Goal: Task Accomplishment & Management: Manage account settings

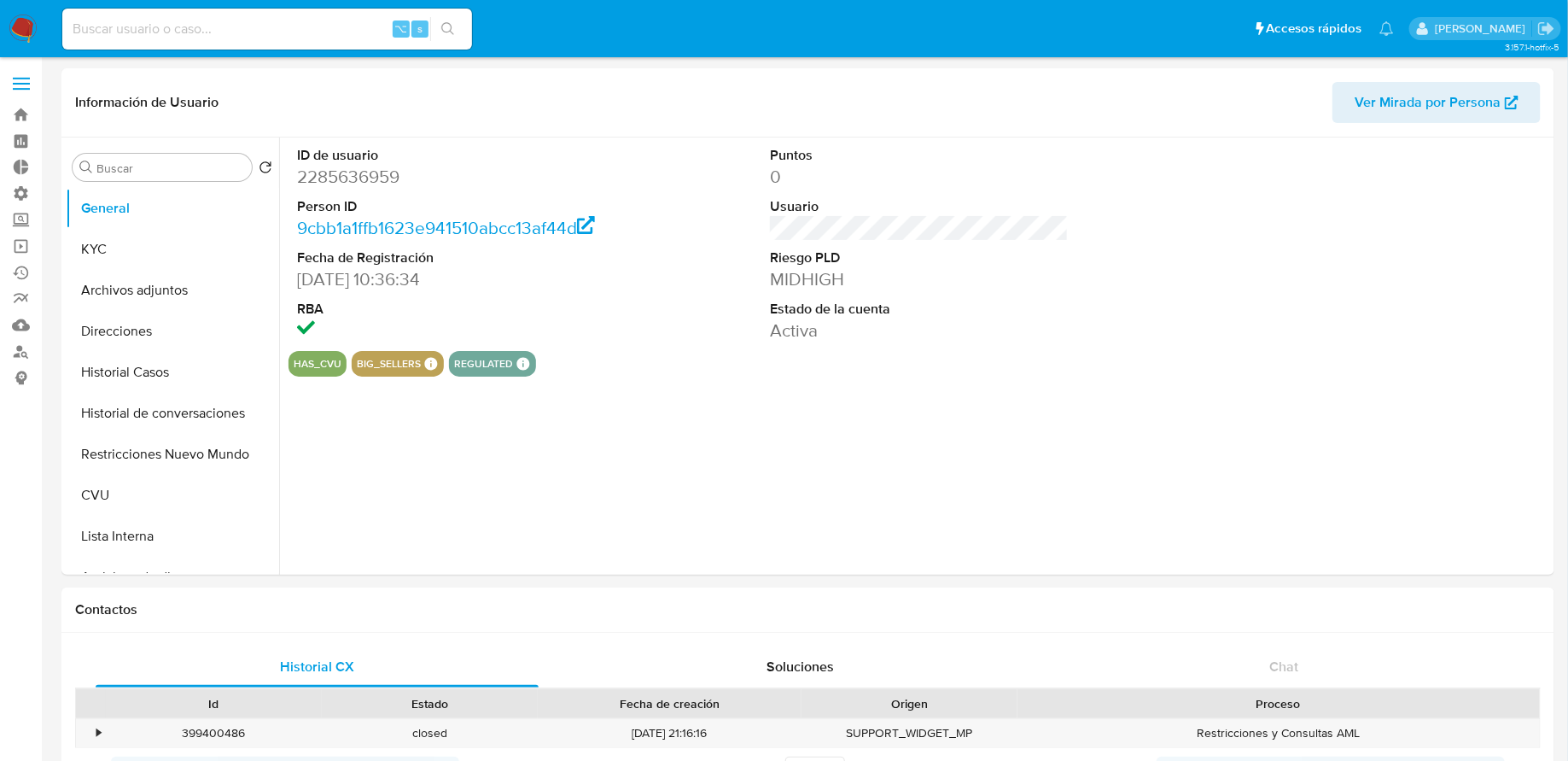
select select "10"
click at [203, 35] on input at bounding box center [267, 29] width 409 height 22
paste input "SC20250224104503"
type input "SC20250224104503"
click at [129, 243] on button "KYC" at bounding box center [165, 250] width 200 height 41
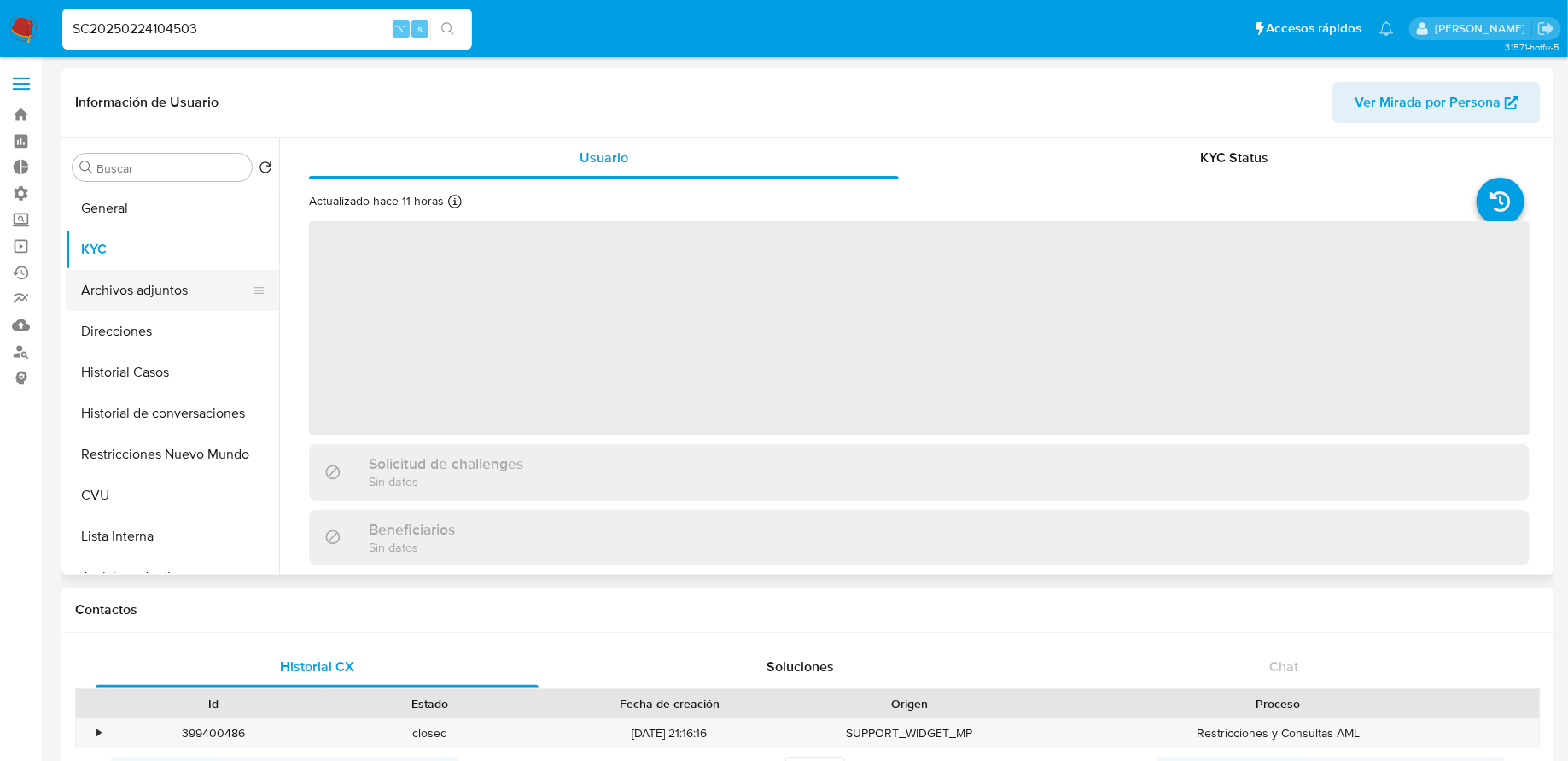
click at [116, 288] on button "Archivos adjuntos" at bounding box center [165, 291] width 200 height 41
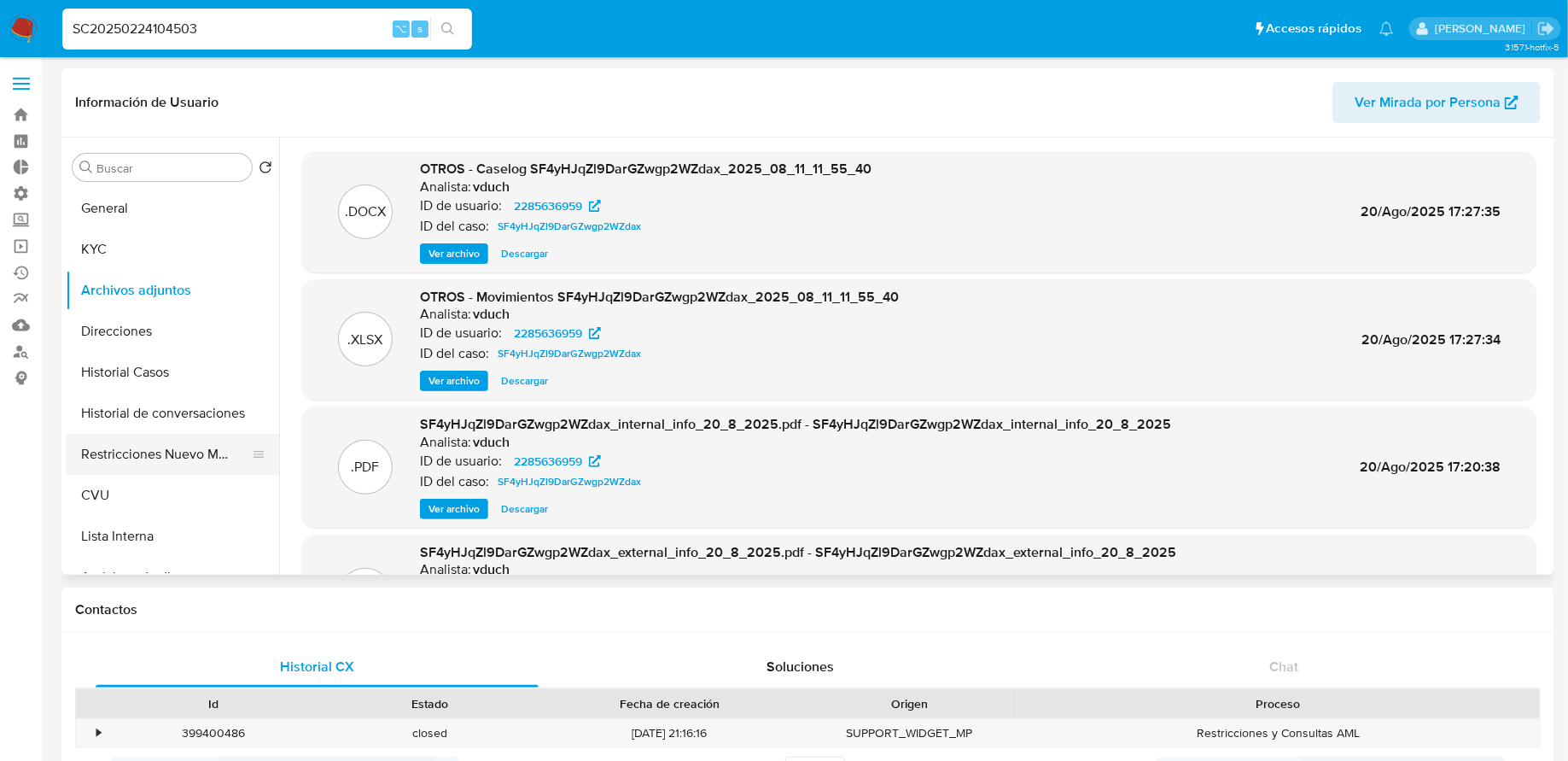
click at [119, 446] on button "Restricciones Nuevo Mundo" at bounding box center [165, 454] width 200 height 41
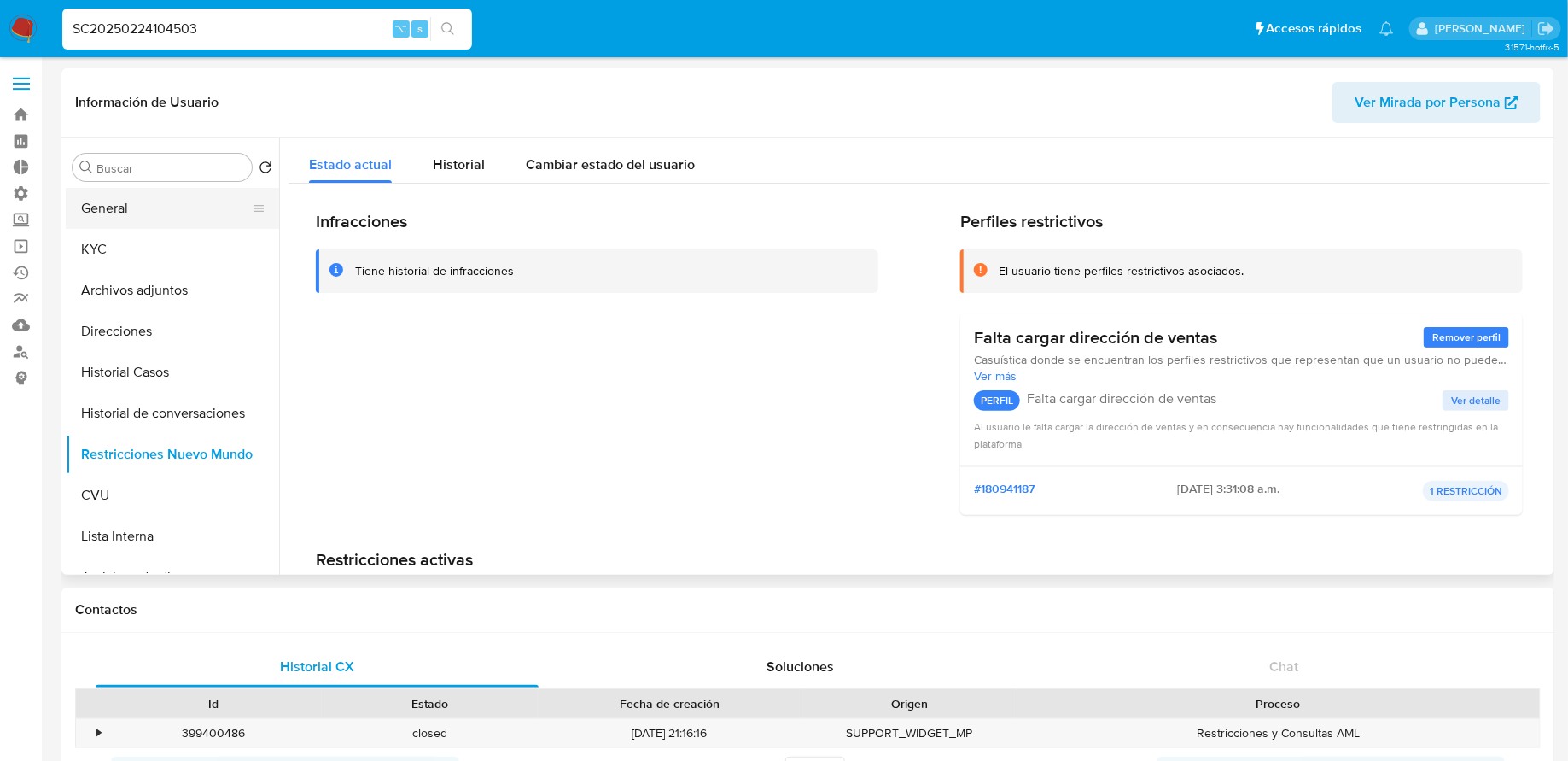
click at [138, 211] on button "General" at bounding box center [165, 208] width 200 height 41
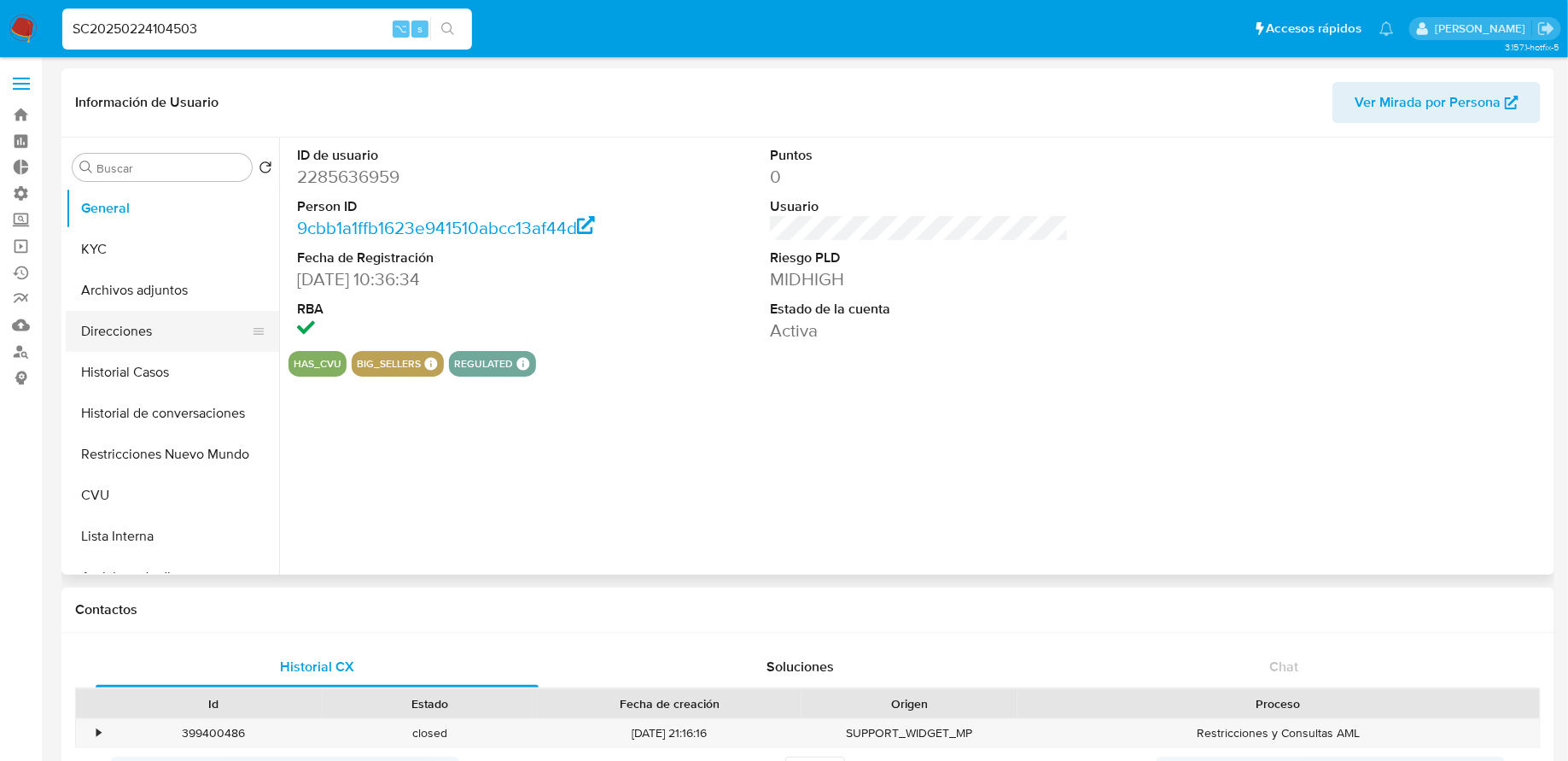
scroll to position [802, 0]
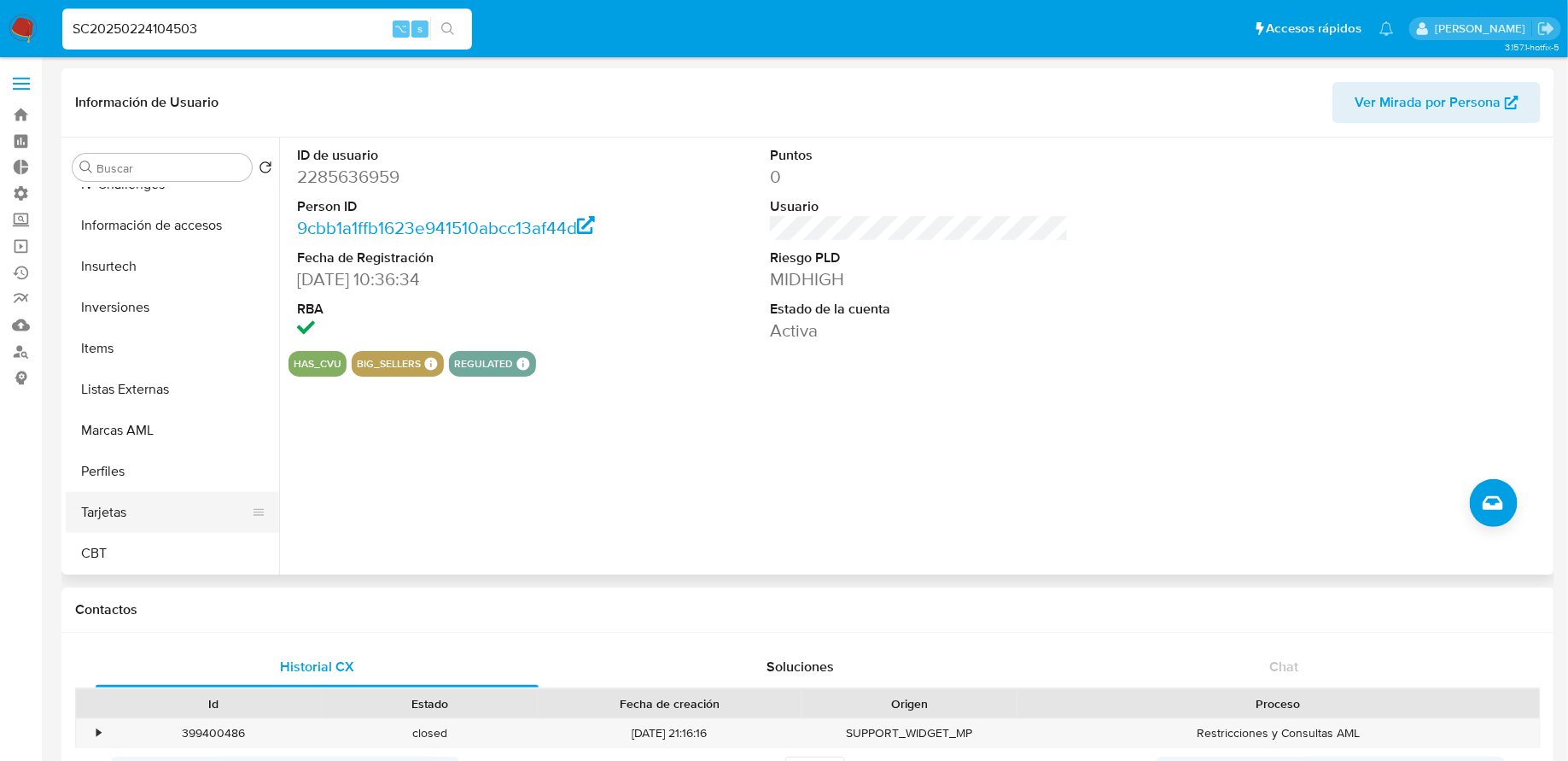
click at [143, 504] on button "Tarjetas" at bounding box center [165, 512] width 200 height 41
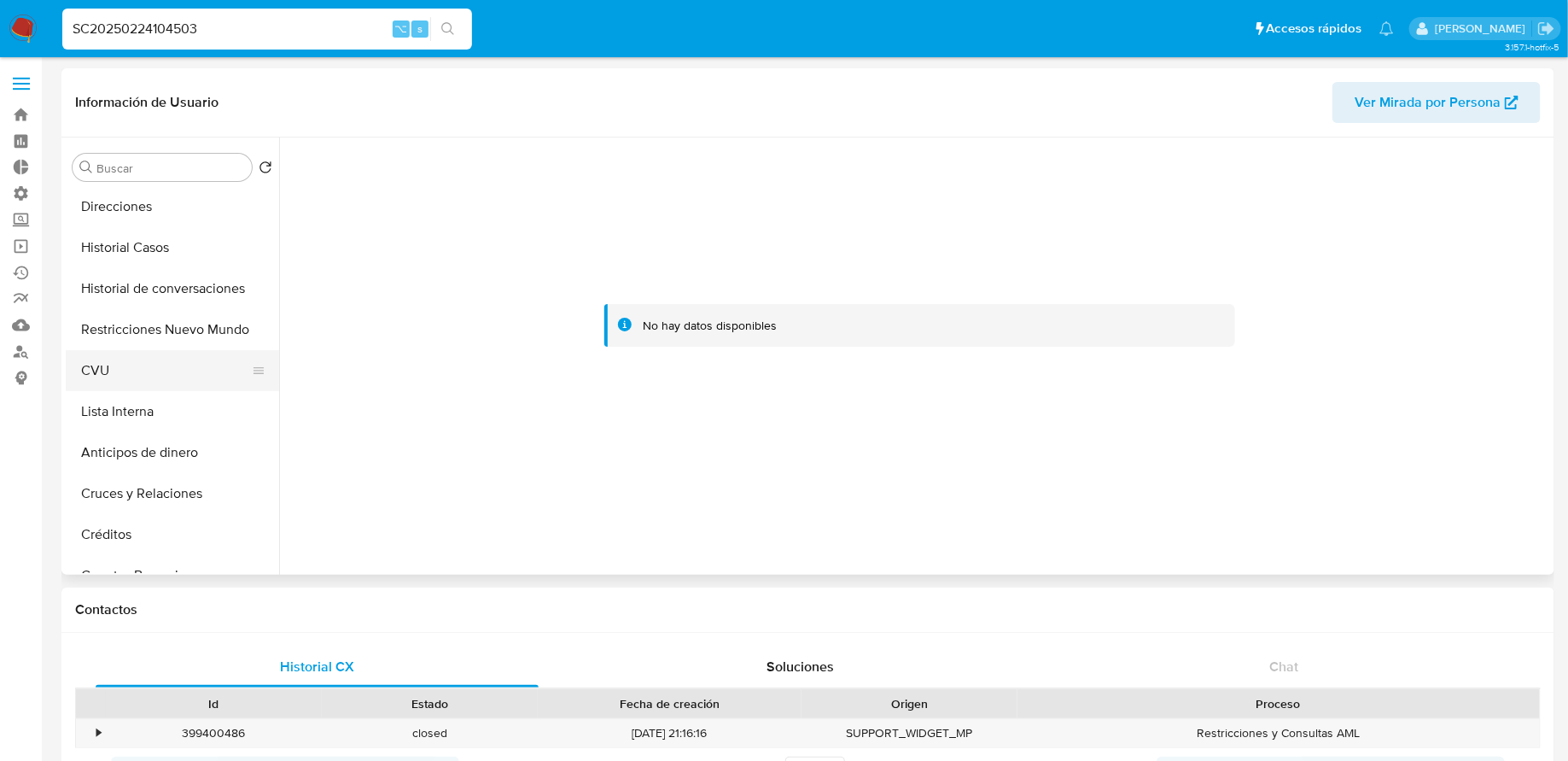
scroll to position [52, 0]
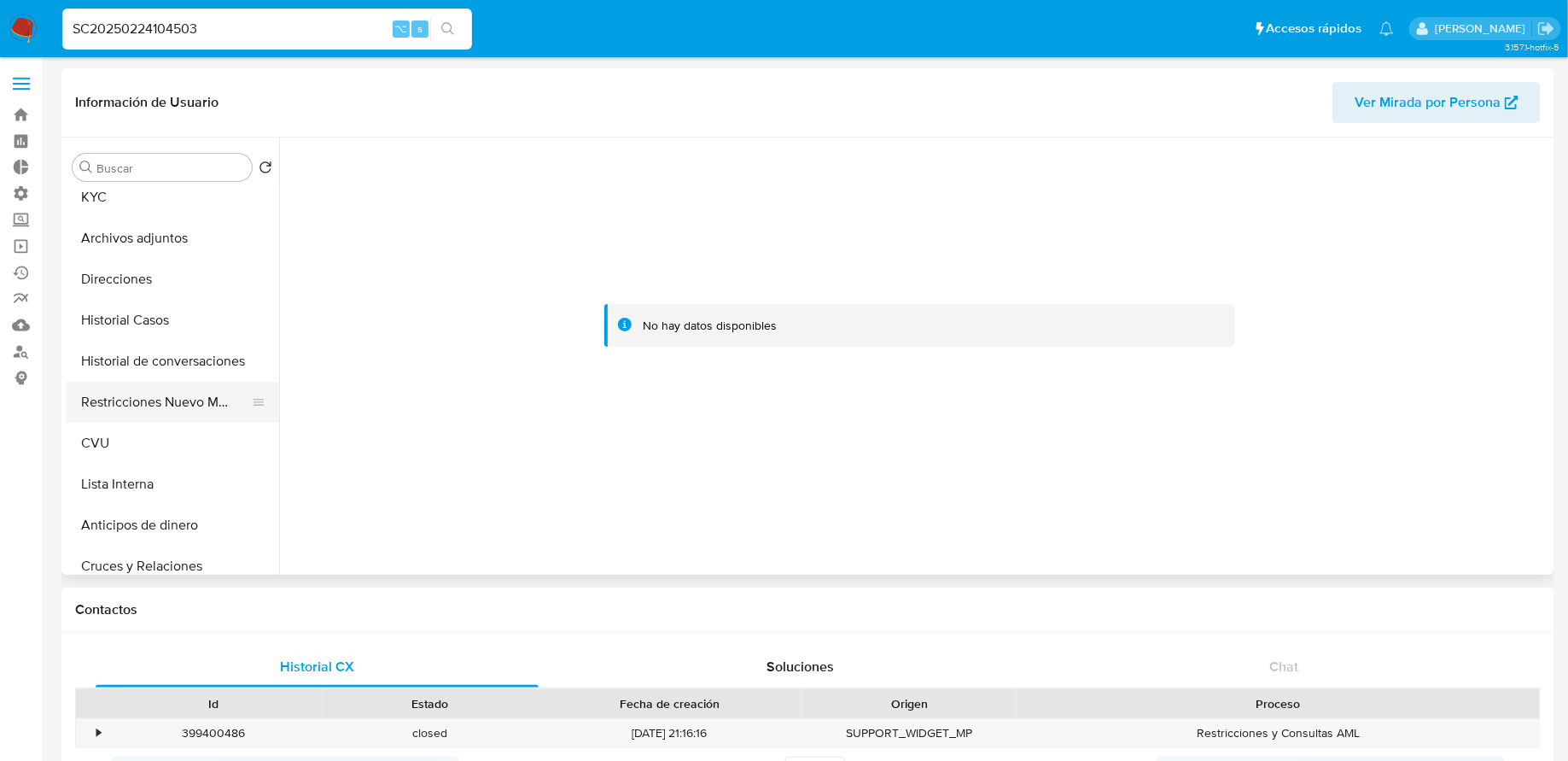
click at [152, 396] on button "Restricciones Nuevo Mundo" at bounding box center [165, 402] width 200 height 41
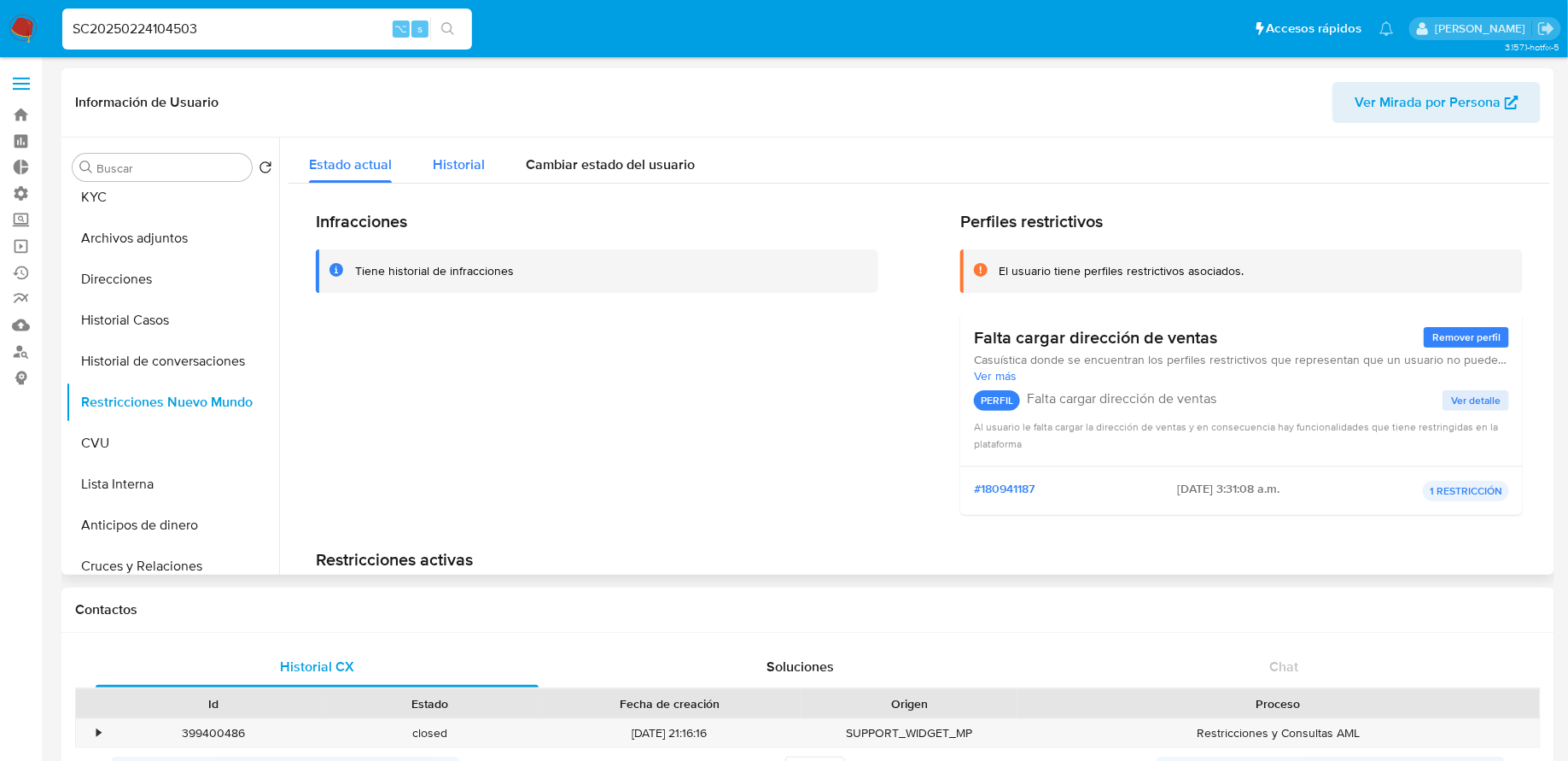
click at [440, 175] on div "Historial" at bounding box center [459, 160] width 52 height 45
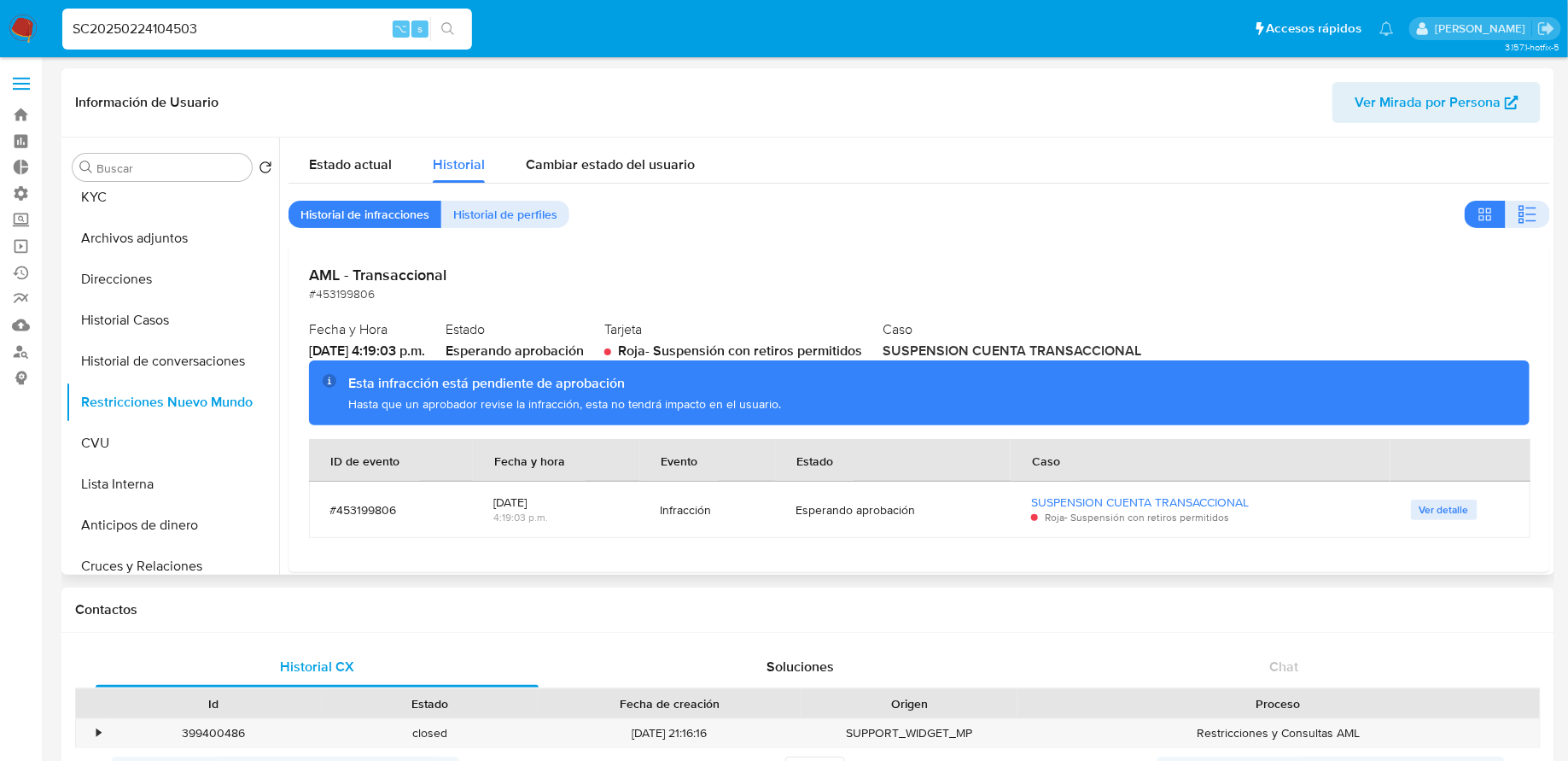
click at [543, 392] on div "Esta infracción está pendiente de aprobación" at bounding box center [932, 383] width 1167 height 19
drag, startPoint x: 454, startPoint y: 402, endPoint x: 713, endPoint y: 390, distance: 259.3
click at [713, 393] on div "Esta infracción está pendiente de aprobación Hasta que un aprobador revise la i…" at bounding box center [932, 393] width 1167 height 37
click at [713, 390] on div "Esta infracción está pendiente de aprobación" at bounding box center [932, 383] width 1167 height 19
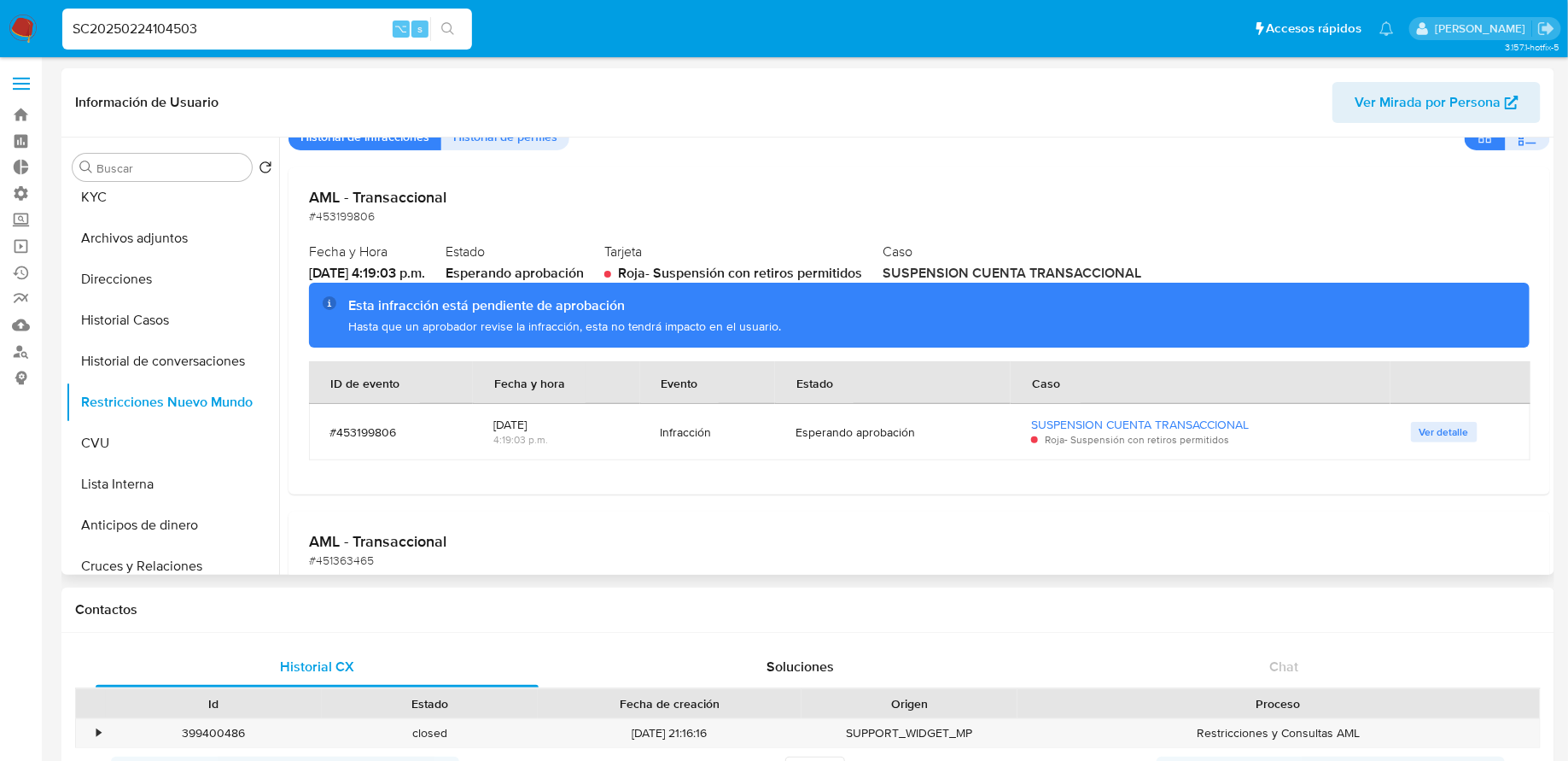
scroll to position [90, 0]
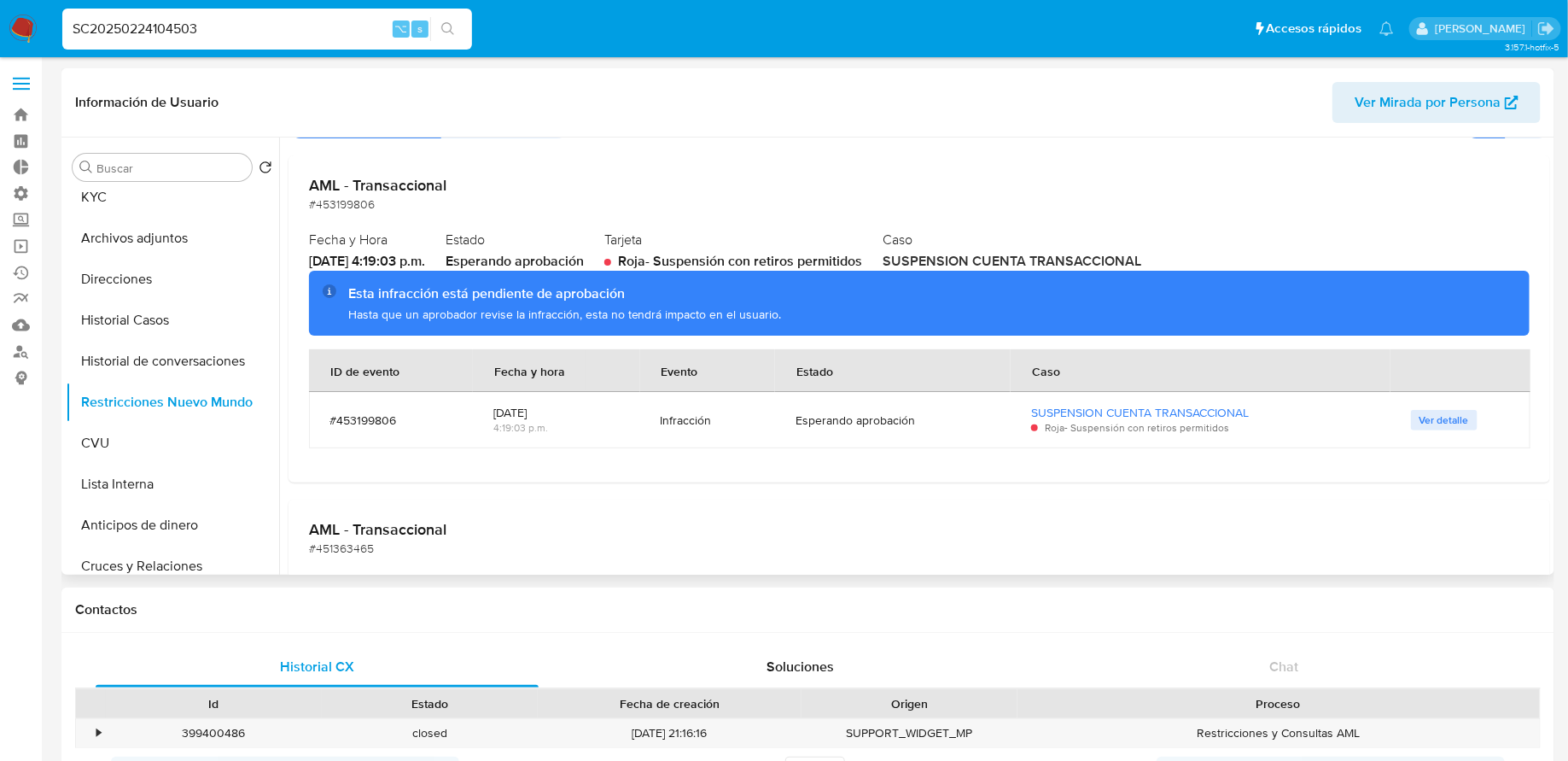
click at [1254, 416] on span "Ver detalle" at bounding box center [1444, 420] width 50 height 17
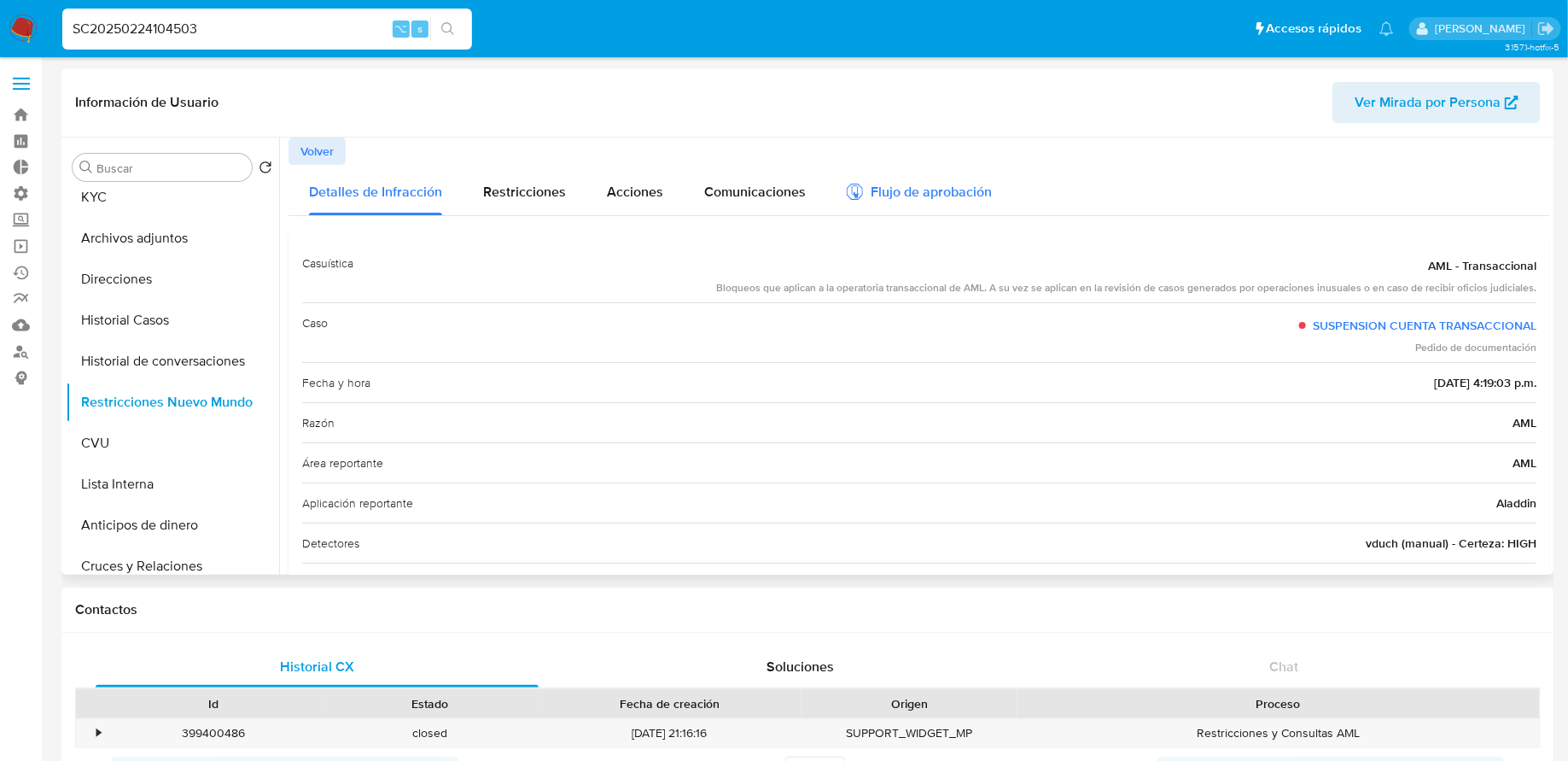
click at [920, 196] on div "Flujo de aprobación" at bounding box center [919, 194] width 145 height 19
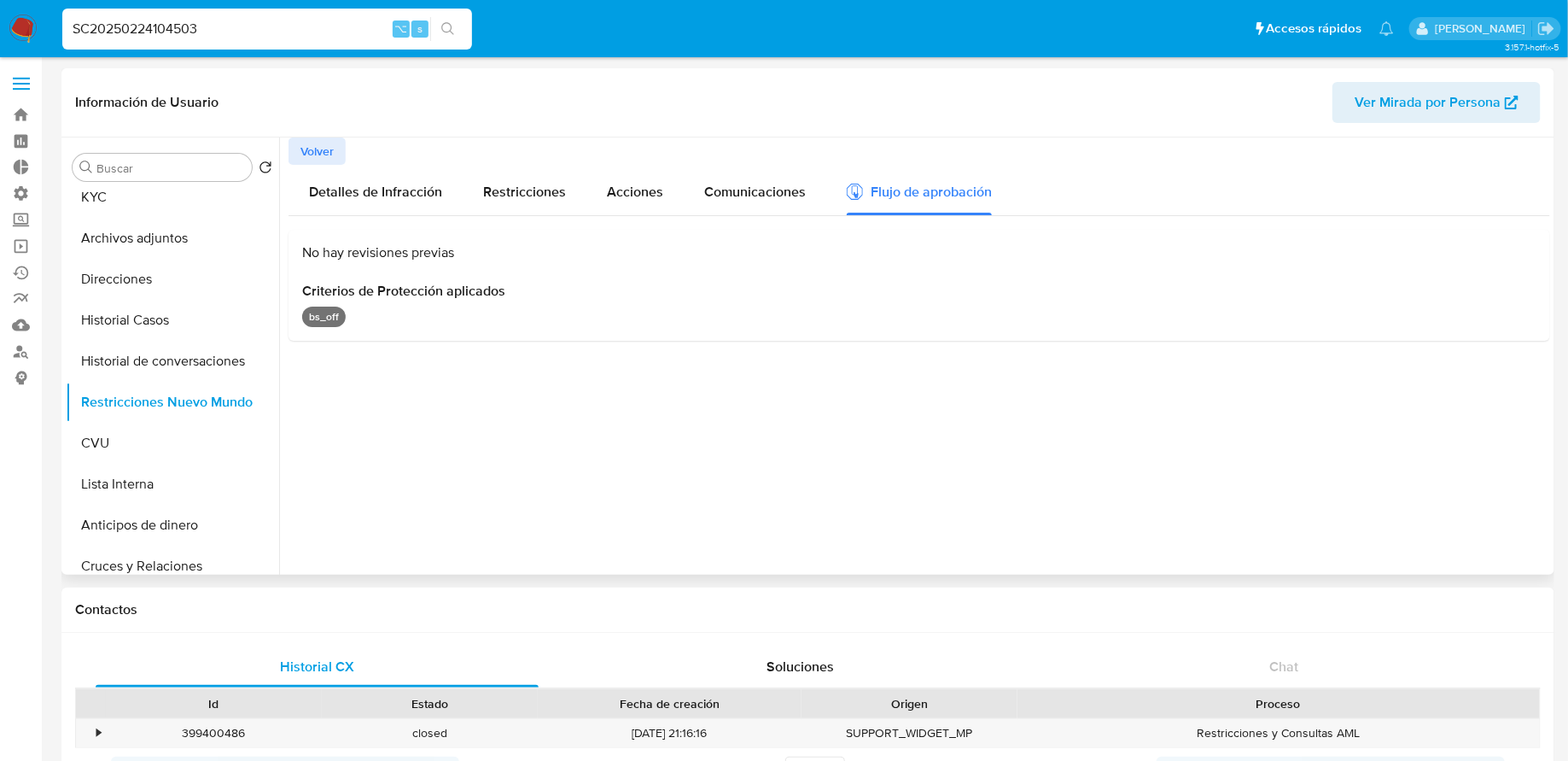
click at [327, 319] on p "bs_off" at bounding box center [323, 317] width 44 height 21
click at [337, 299] on span "Criterios de Protección aplicados" at bounding box center [919, 291] width 1234 height 17
click at [354, 255] on span "No hay revisiones previas" at bounding box center [378, 251] width 152 height 20
click at [734, 206] on div "Comunicaciones" at bounding box center [754, 190] width 102 height 50
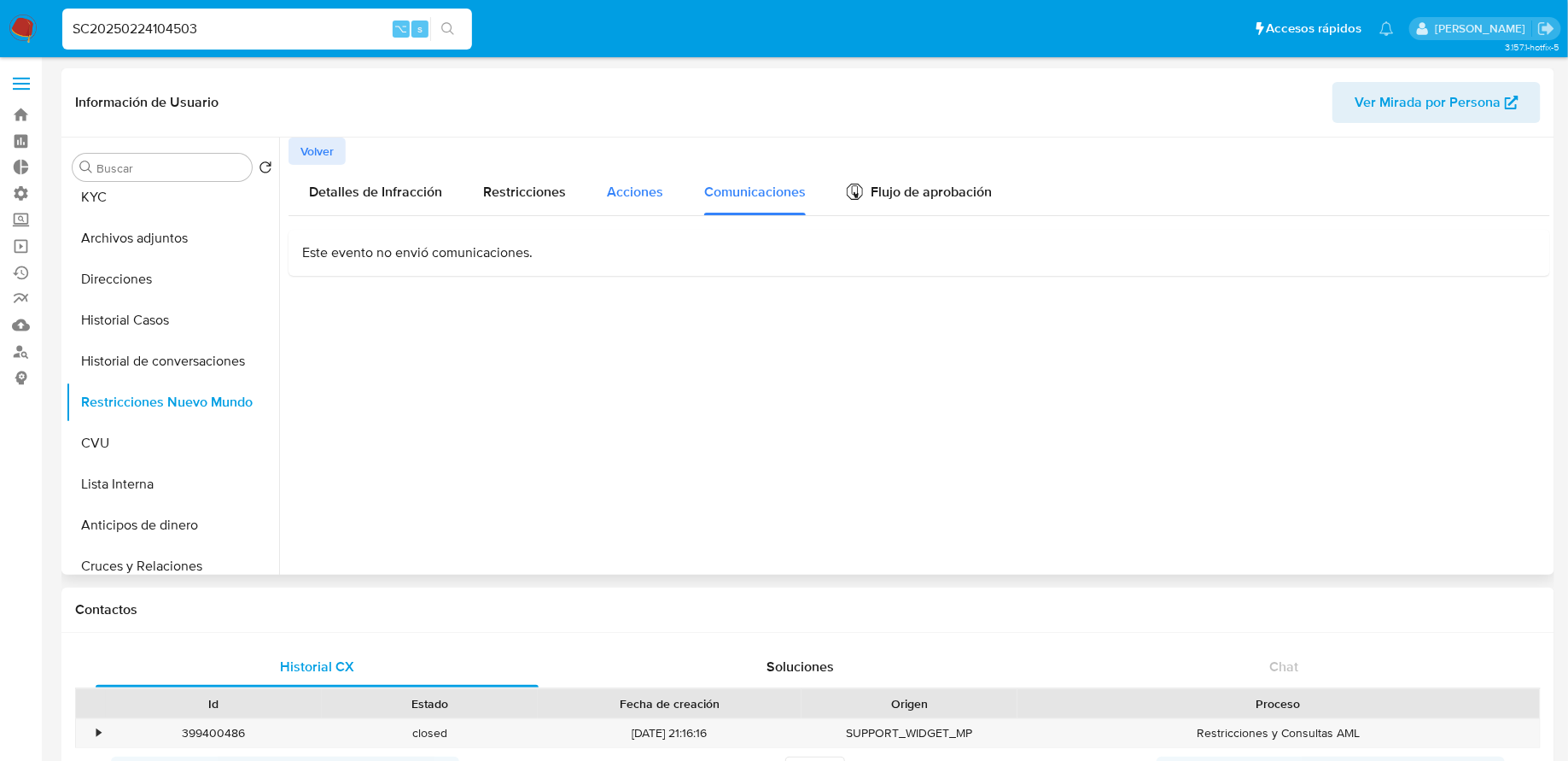
click at [609, 205] on div "Acciones" at bounding box center [634, 190] width 56 height 50
click at [490, 201] on span "Restricciones" at bounding box center [524, 192] width 83 height 20
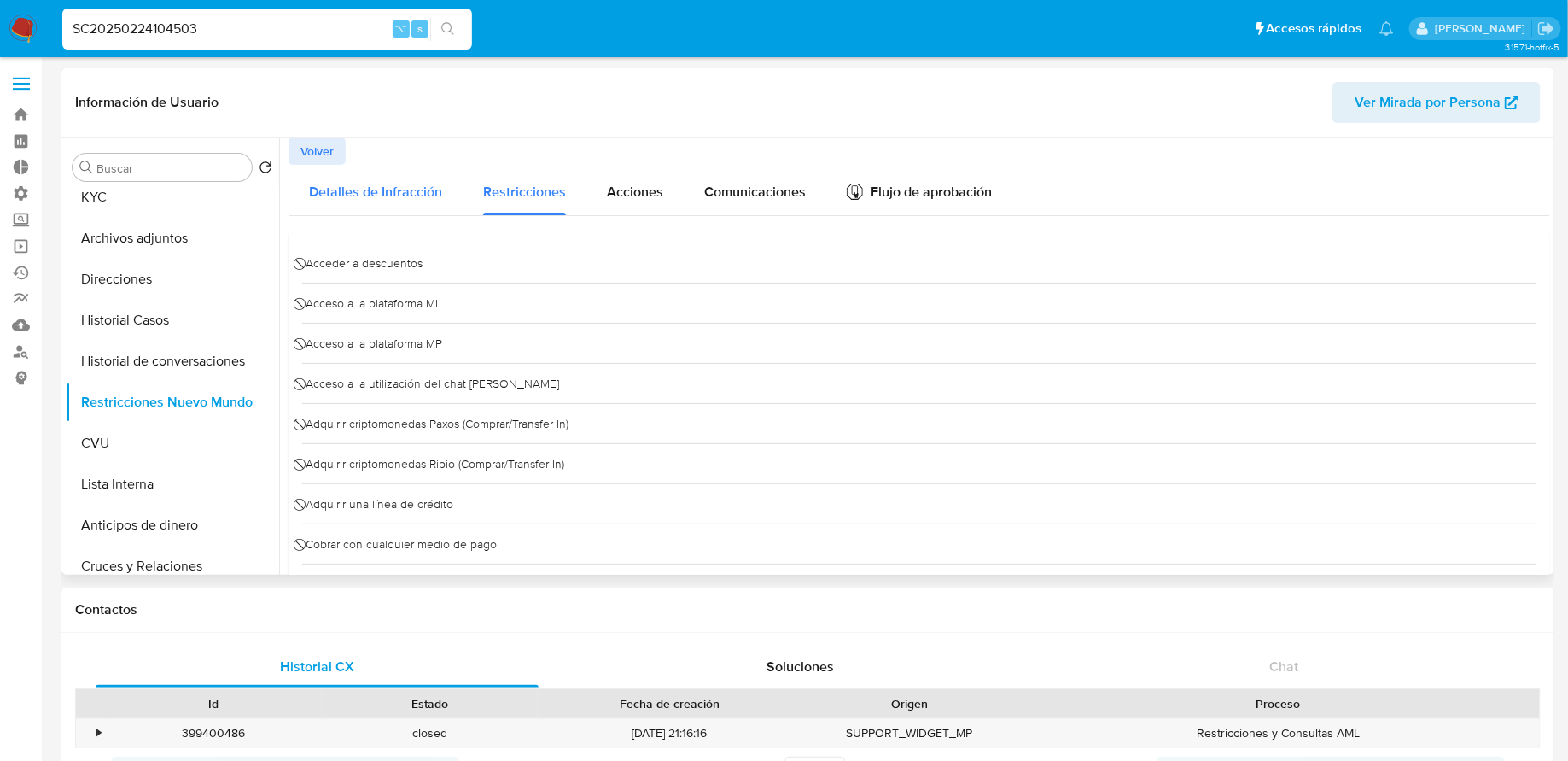
click at [378, 194] on span "Detalles de Infracción" at bounding box center [376, 192] width 133 height 20
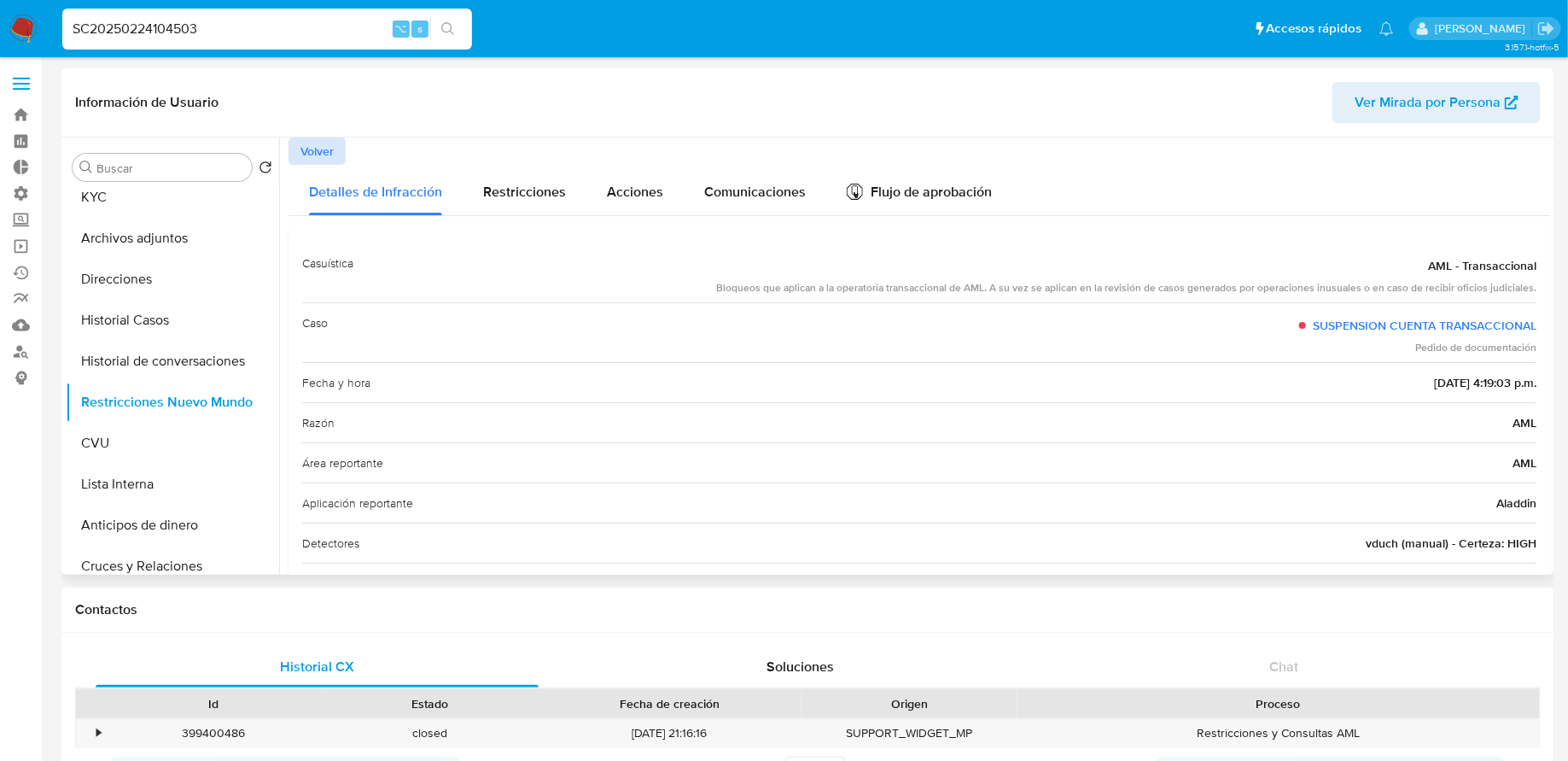
click at [309, 143] on span "Volver" at bounding box center [317, 151] width 34 height 24
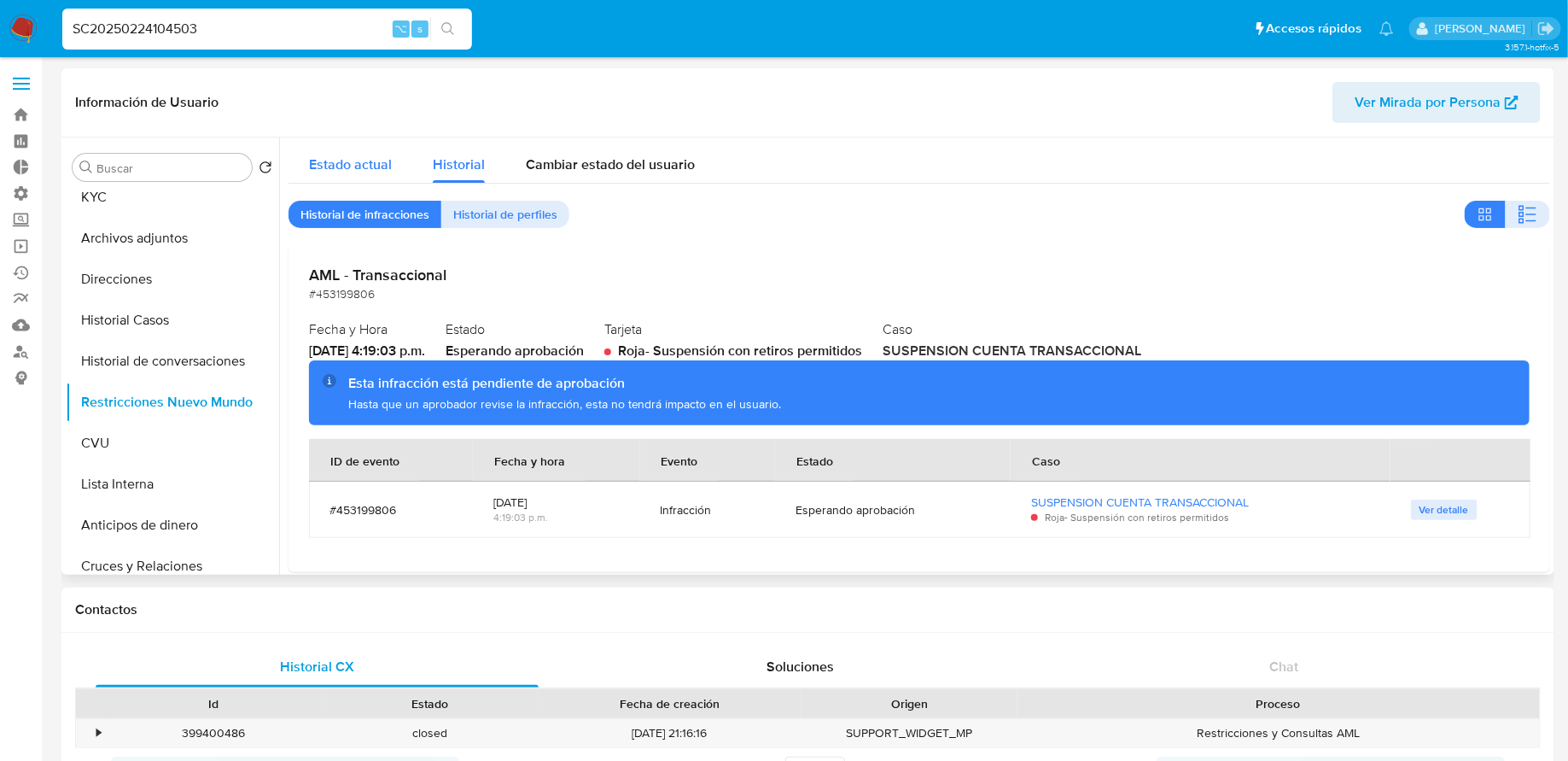
click at [335, 154] on span "Estado actual" at bounding box center [350, 164] width 83 height 20
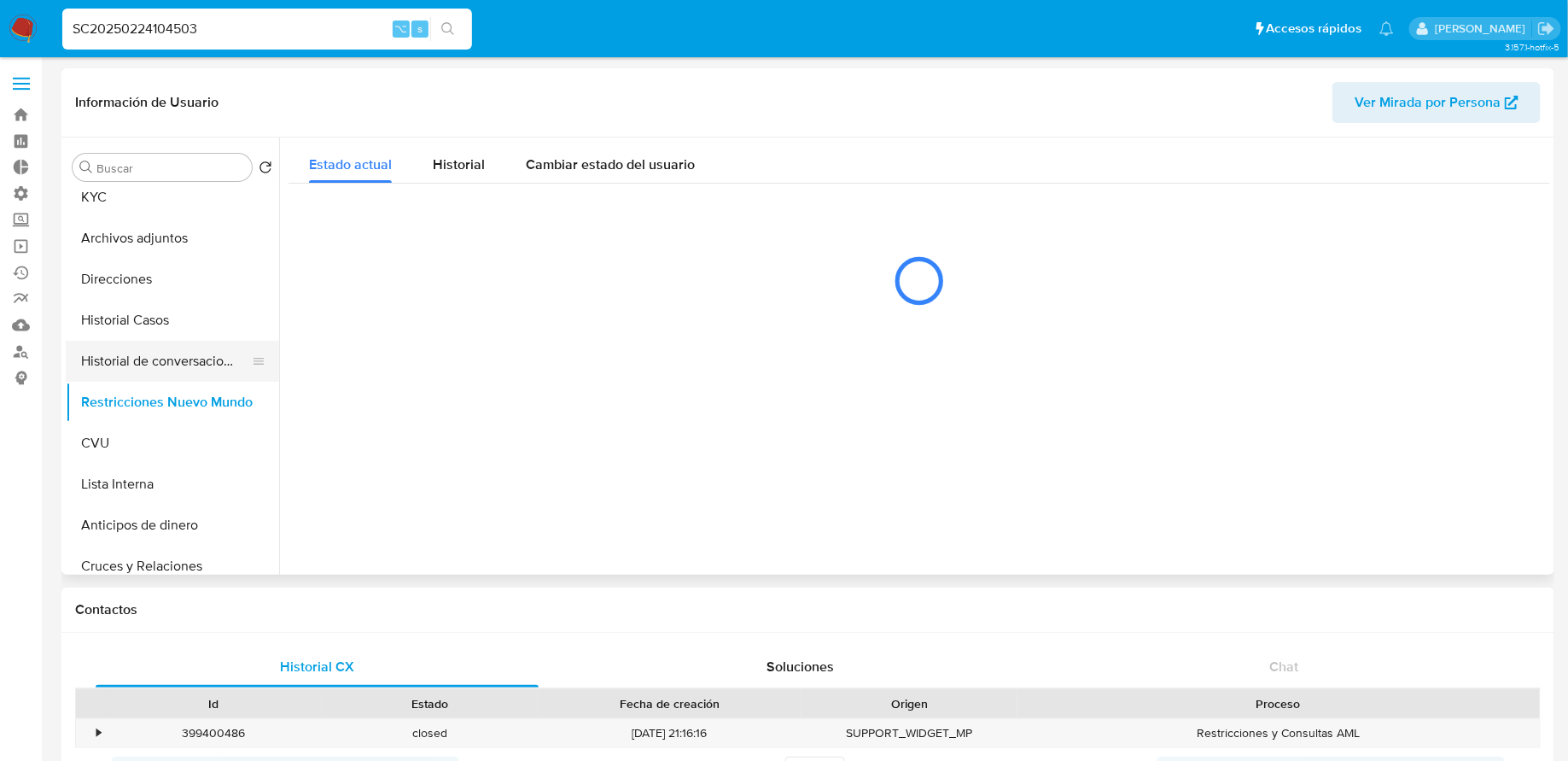
click at [141, 340] on button "Historial de conversaciones" at bounding box center [165, 361] width 200 height 41
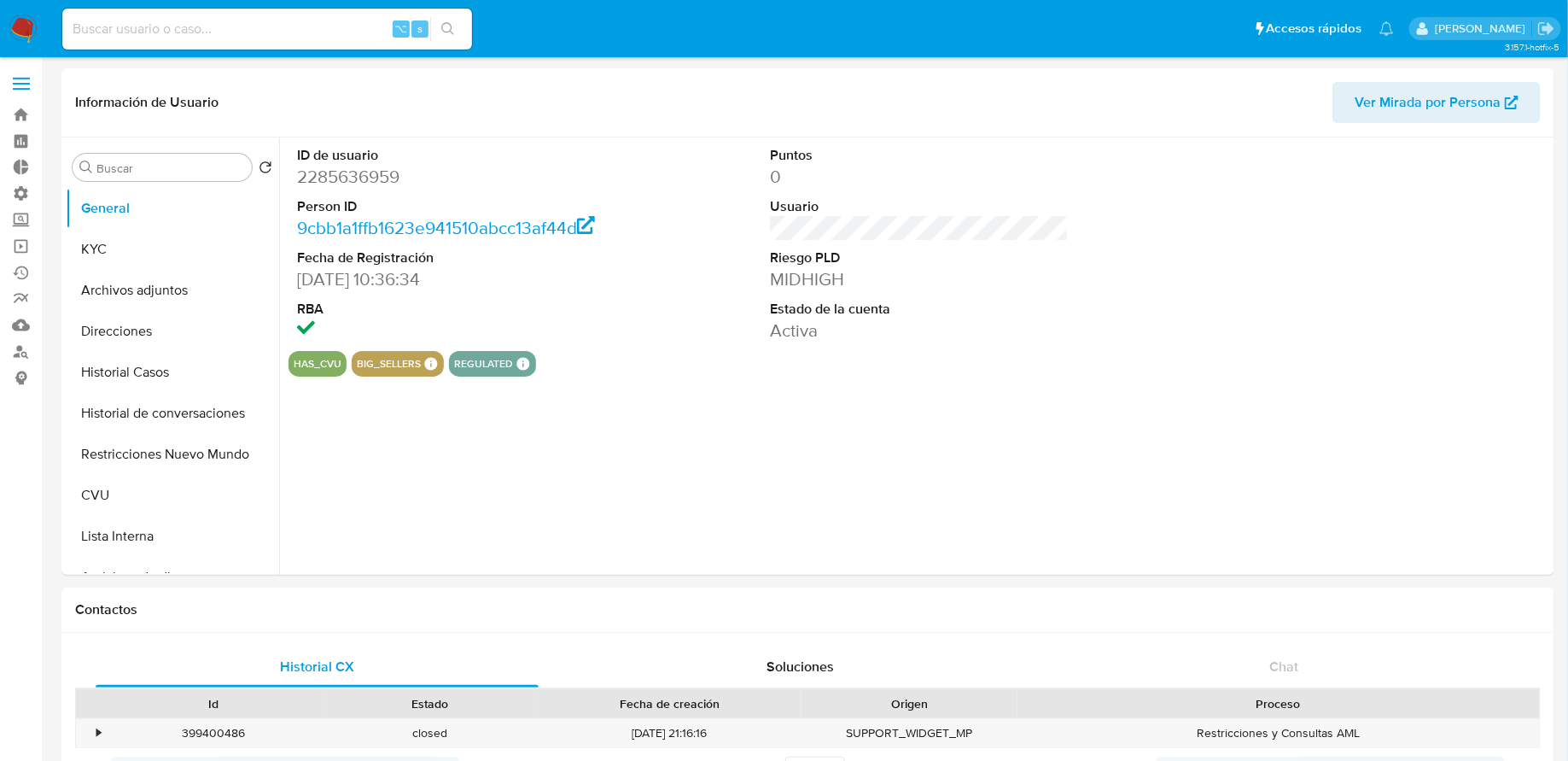
select select "10"
click at [140, 451] on button "Restricciones Nuevo Mundo" at bounding box center [165, 454] width 200 height 41
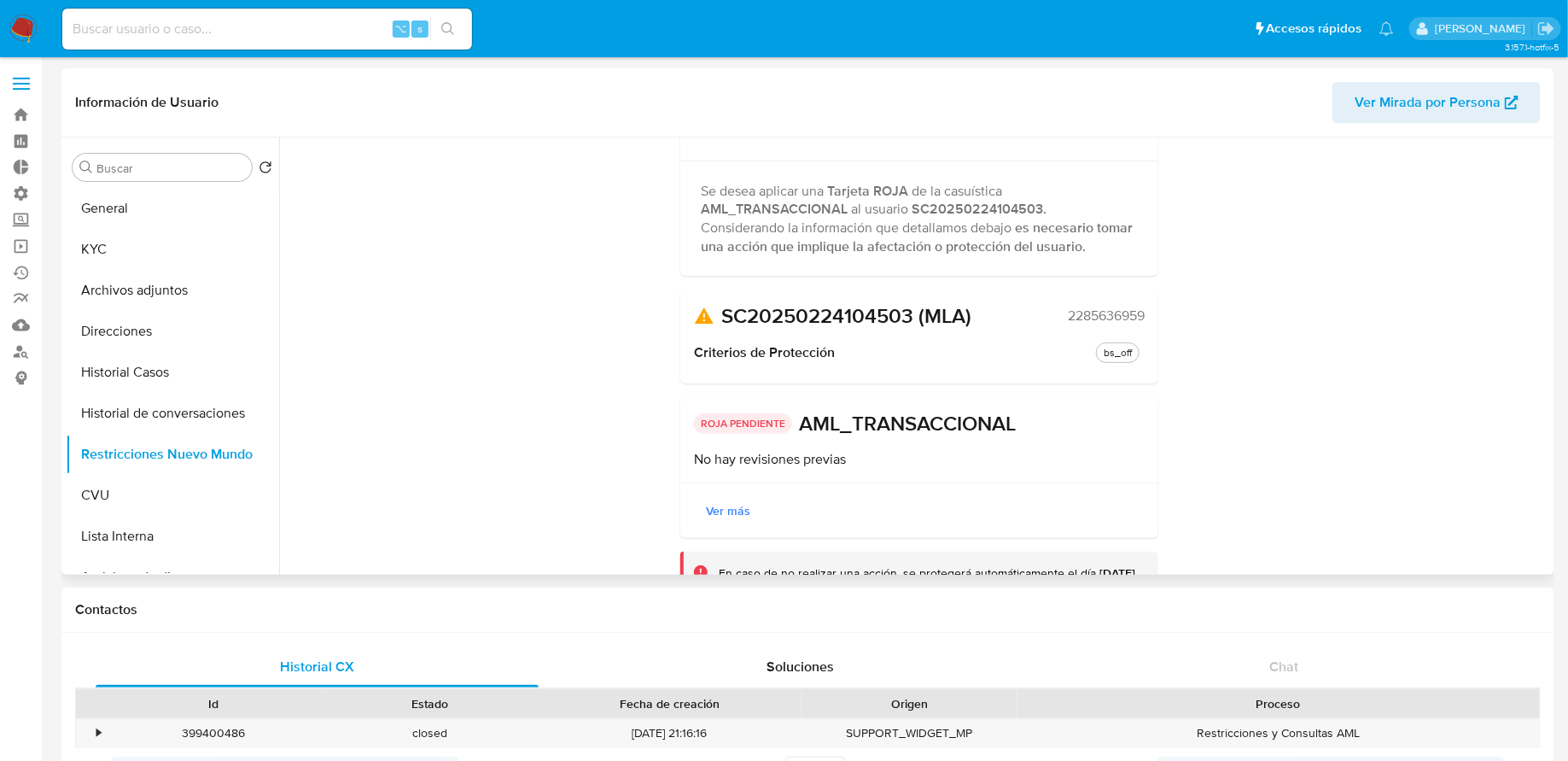
scroll to position [186, 0]
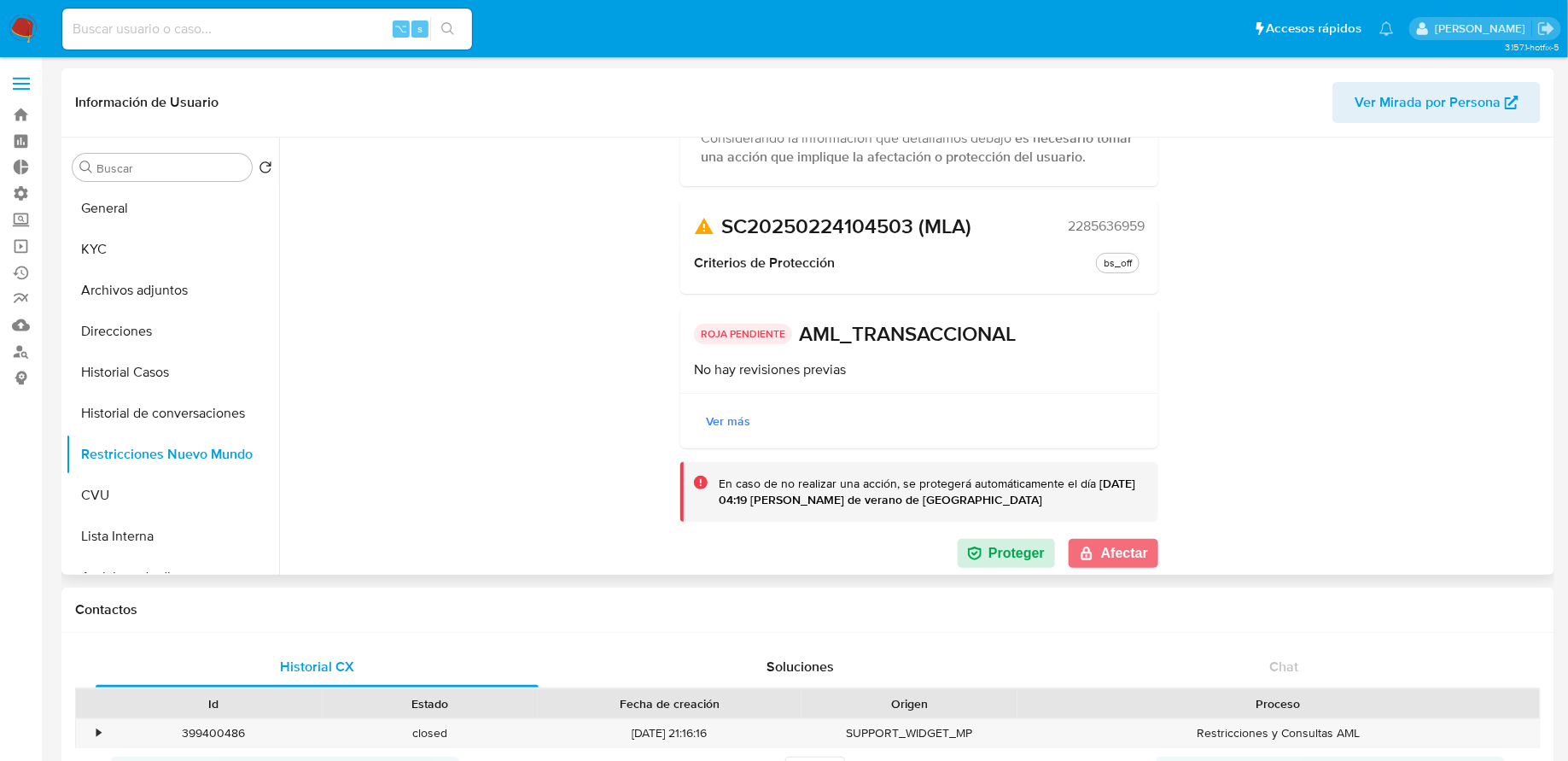
click at [1119, 556] on button "Afectar" at bounding box center [1113, 553] width 90 height 29
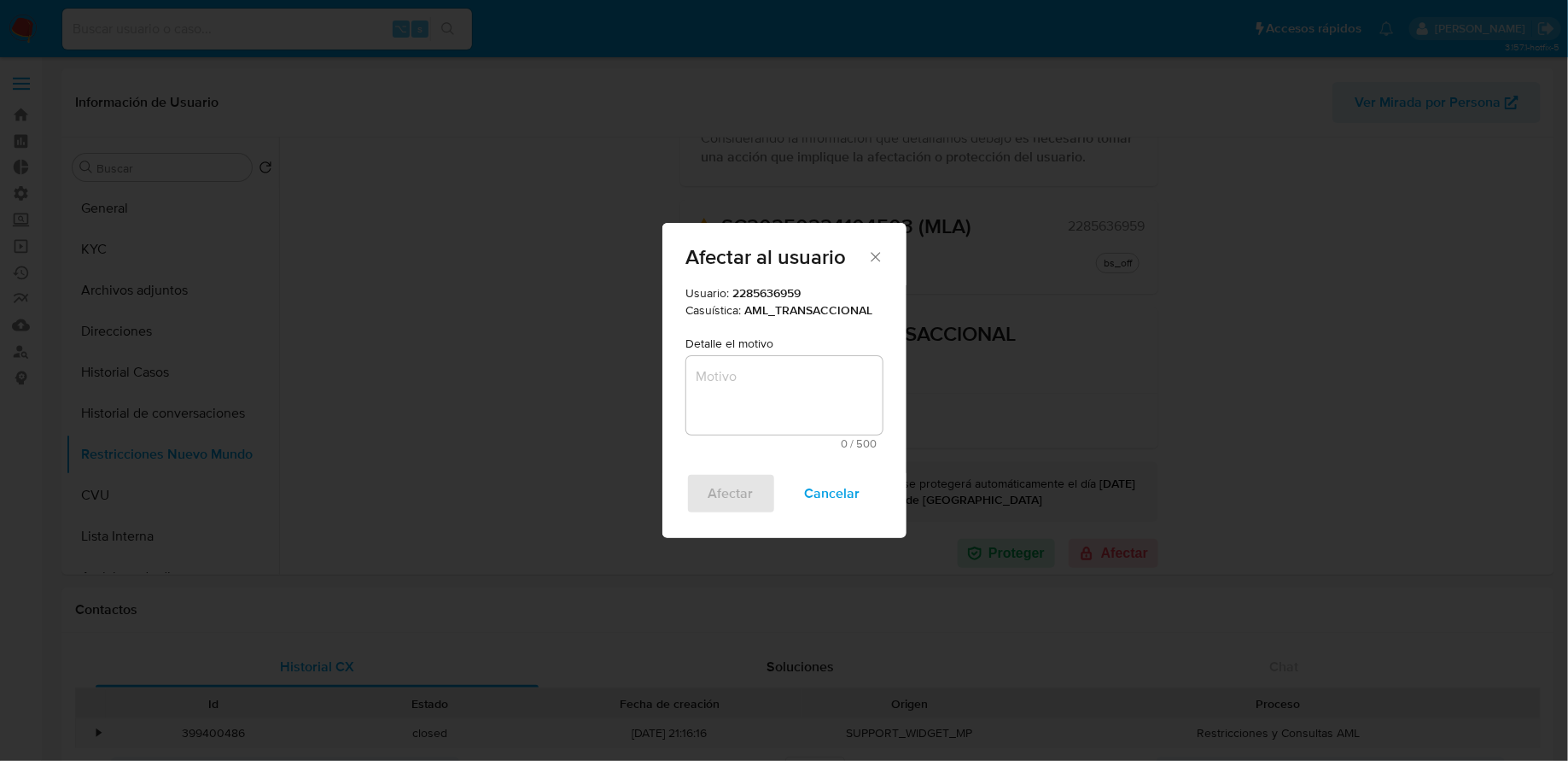
click at [791, 389] on textarea "Motivo" at bounding box center [784, 395] width 196 height 79
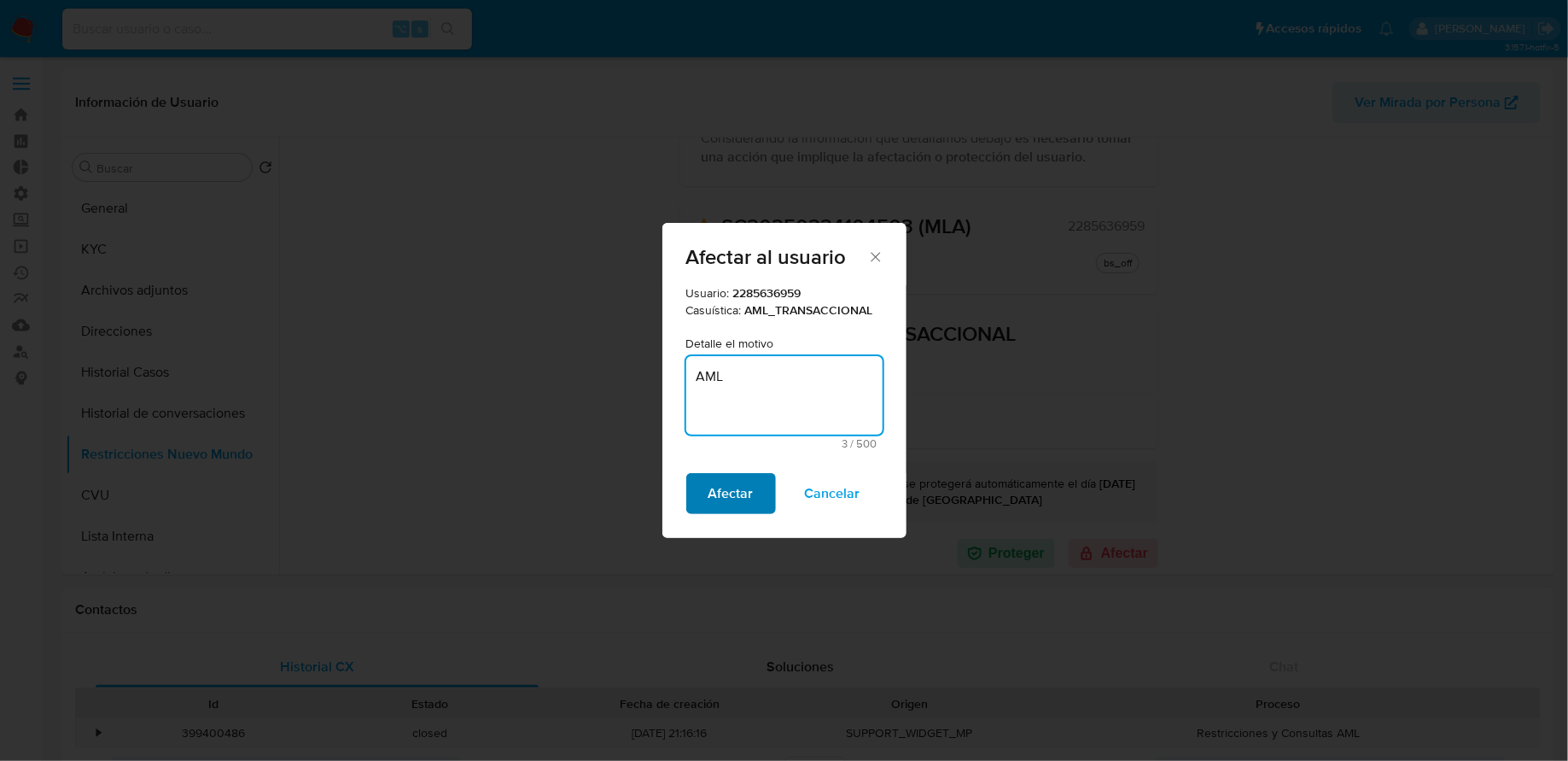
type textarea "AML"
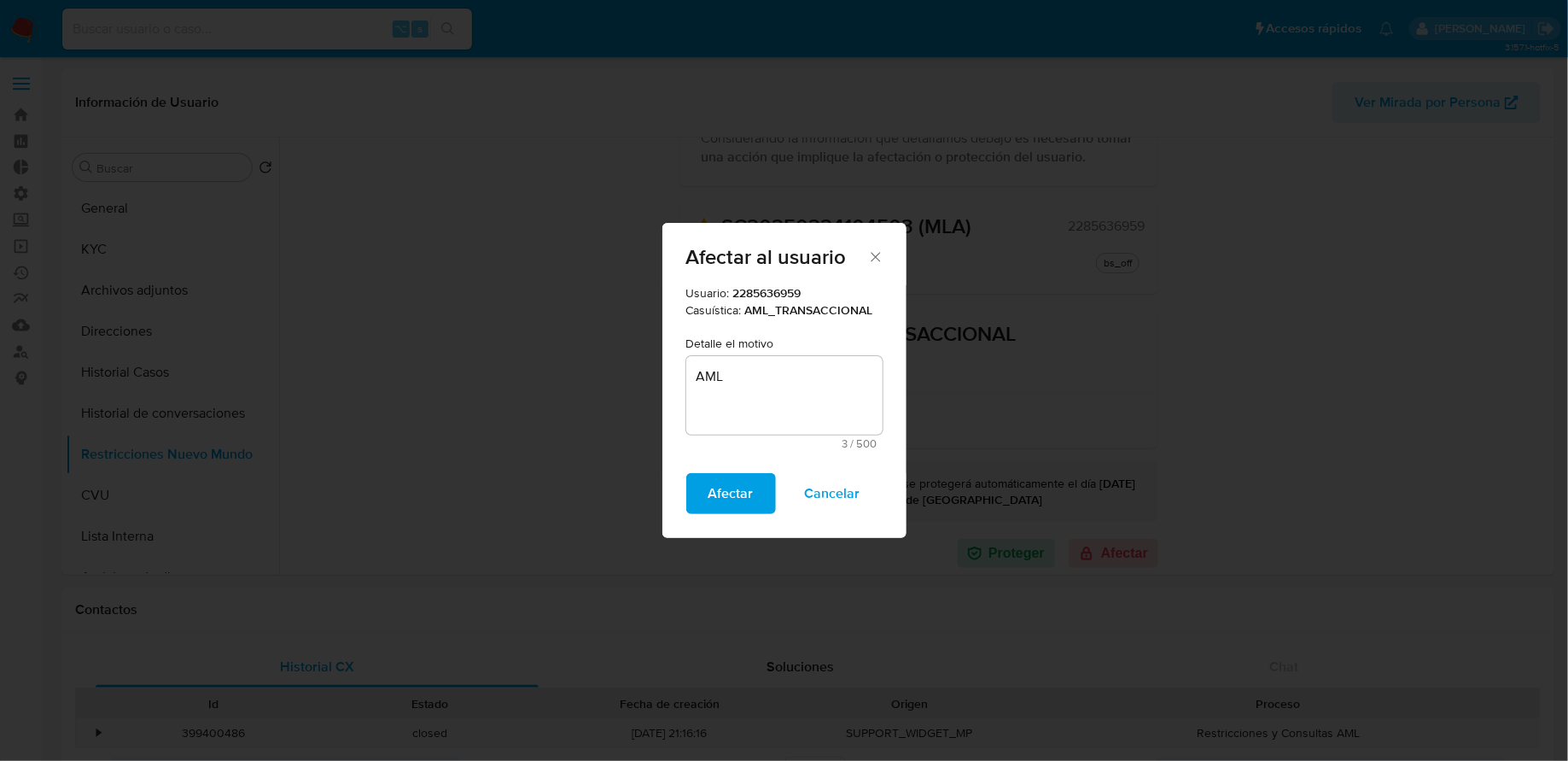
click at [696, 483] on button "Afectar" at bounding box center [731, 494] width 90 height 41
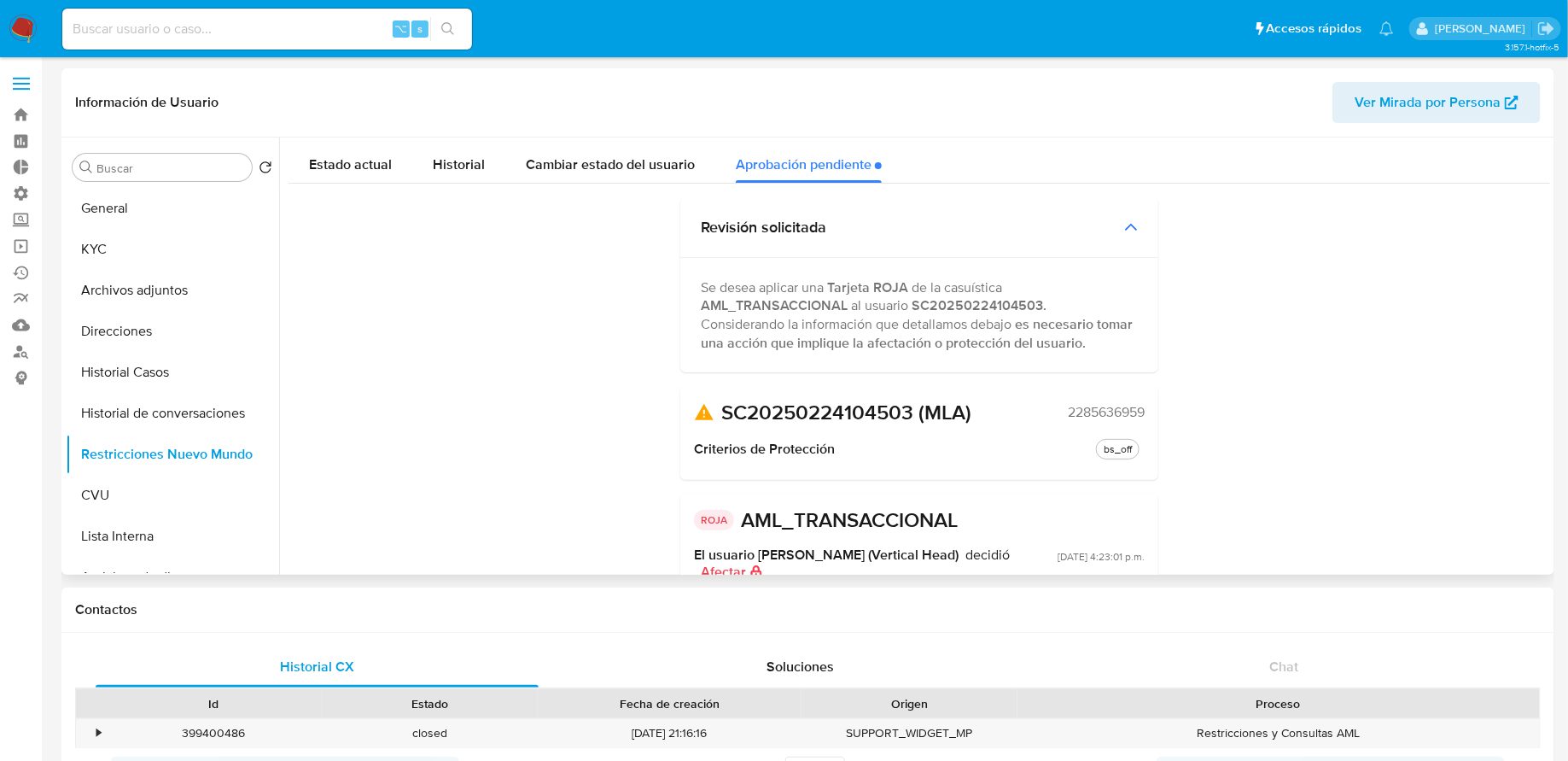
scroll to position [172, 0]
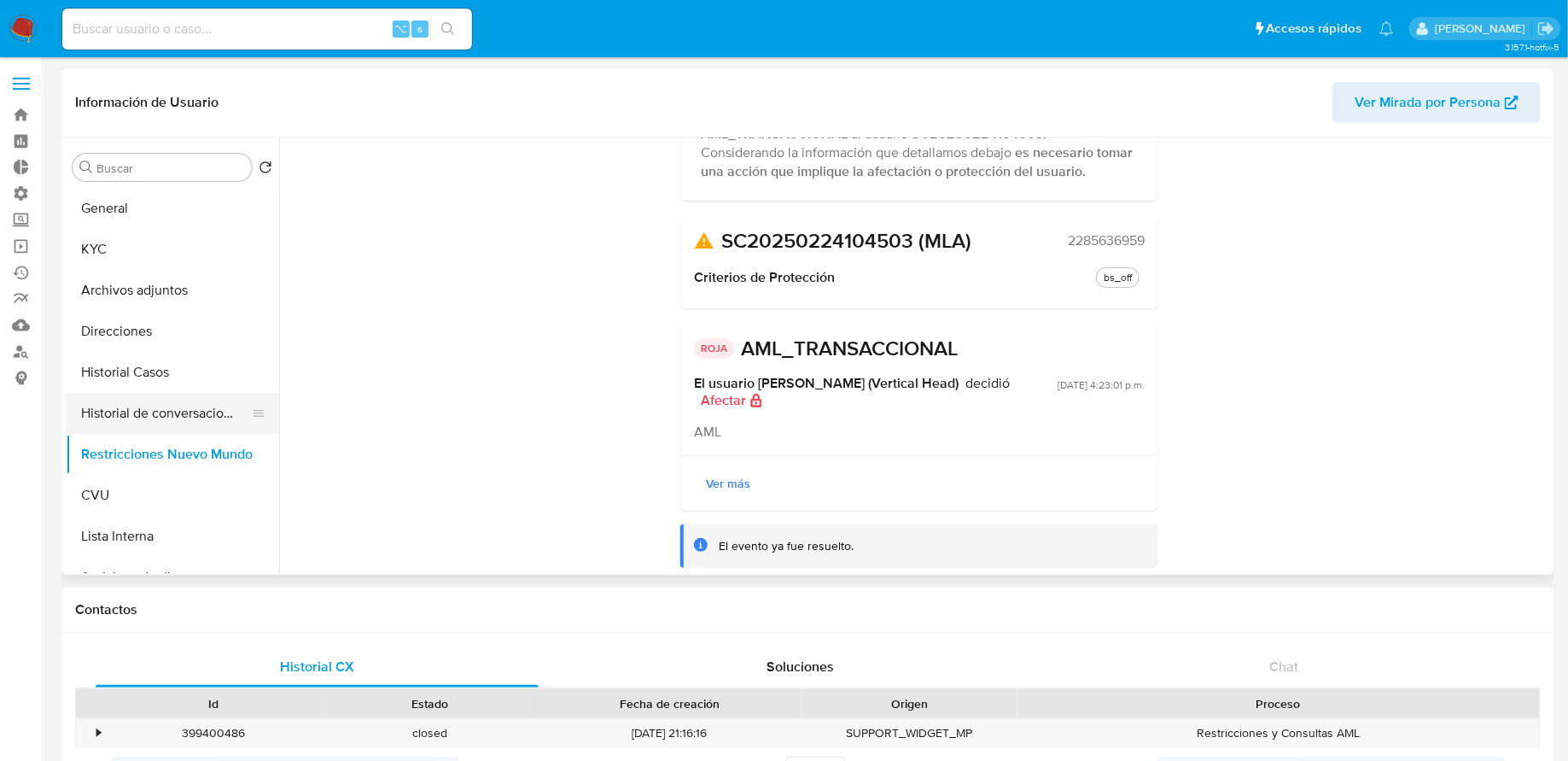
click at [159, 414] on button "Historial de conversaciones" at bounding box center [165, 413] width 200 height 41
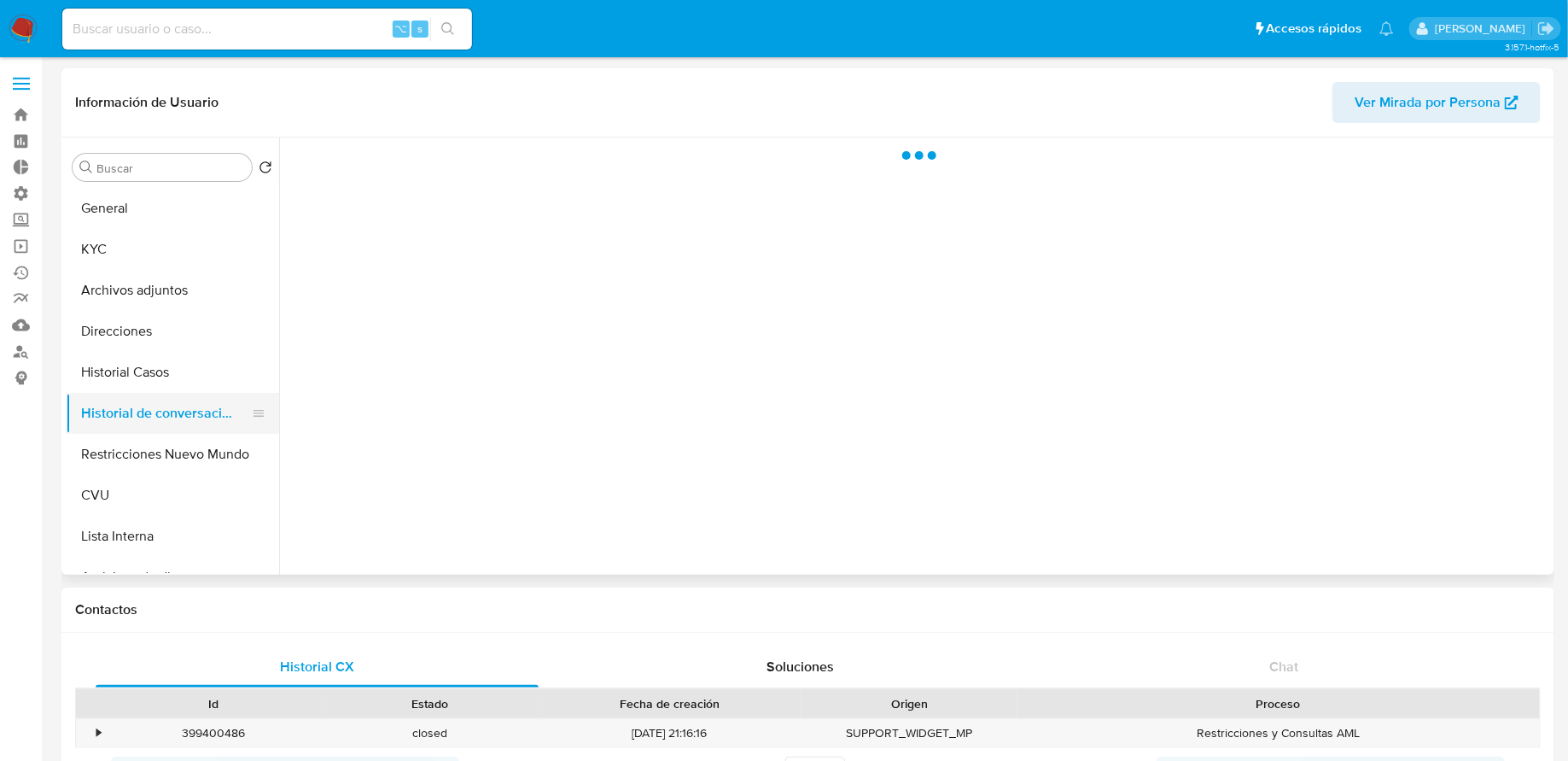
scroll to position [0, 0]
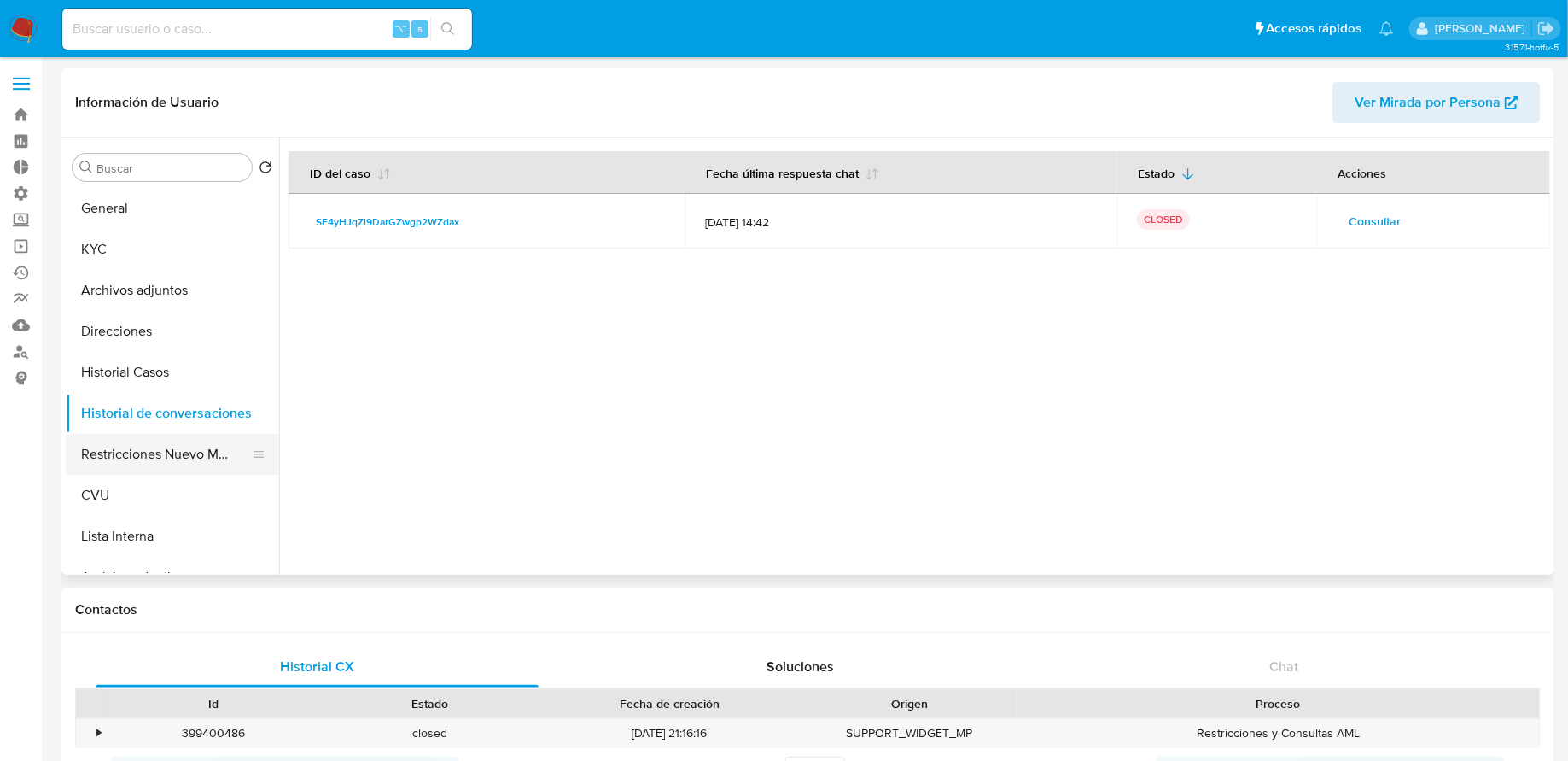
click at [134, 454] on button "Restricciones Nuevo Mundo" at bounding box center [165, 454] width 200 height 41
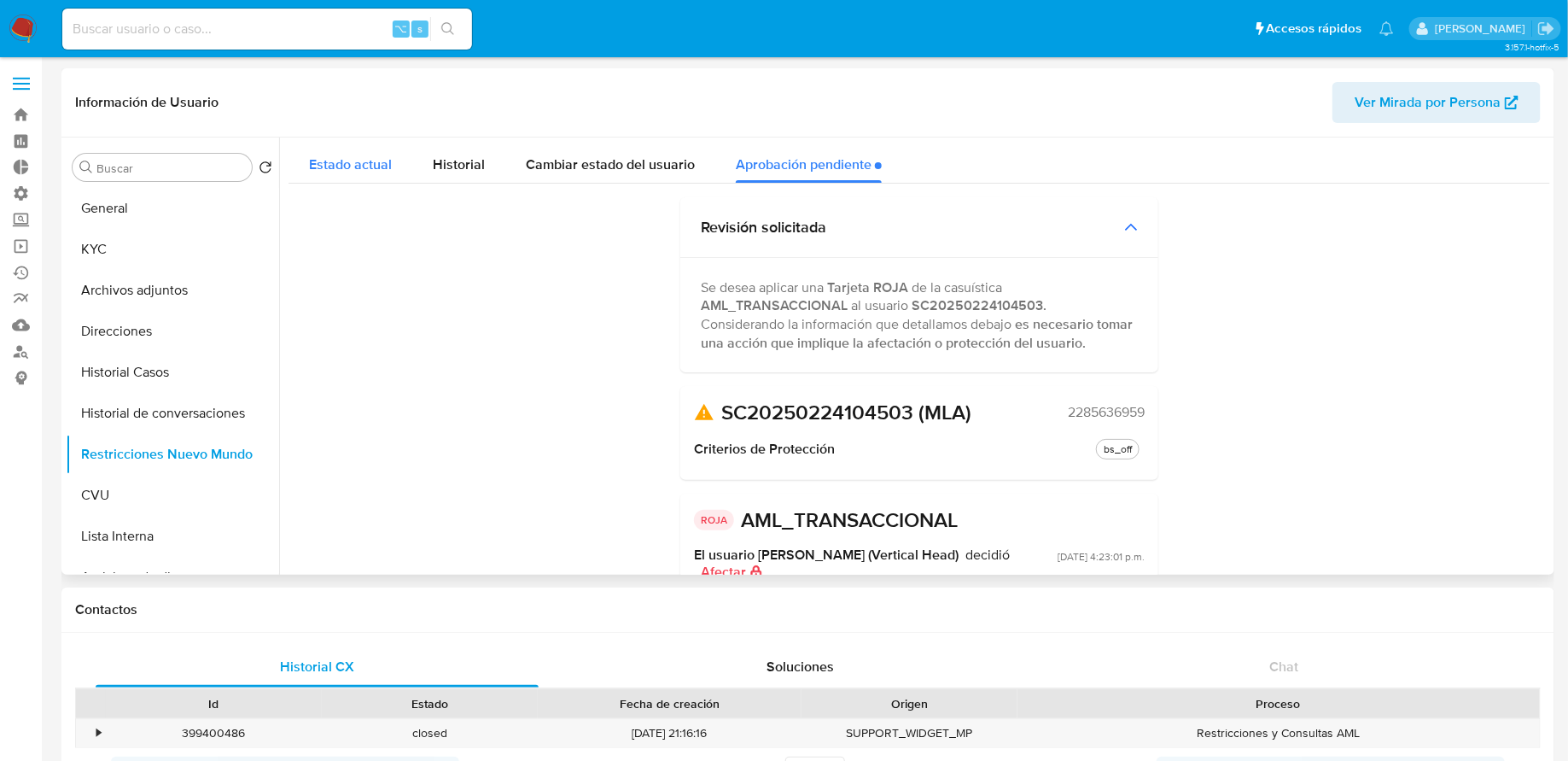
click at [394, 153] on button "Estado actual" at bounding box center [350, 160] width 123 height 45
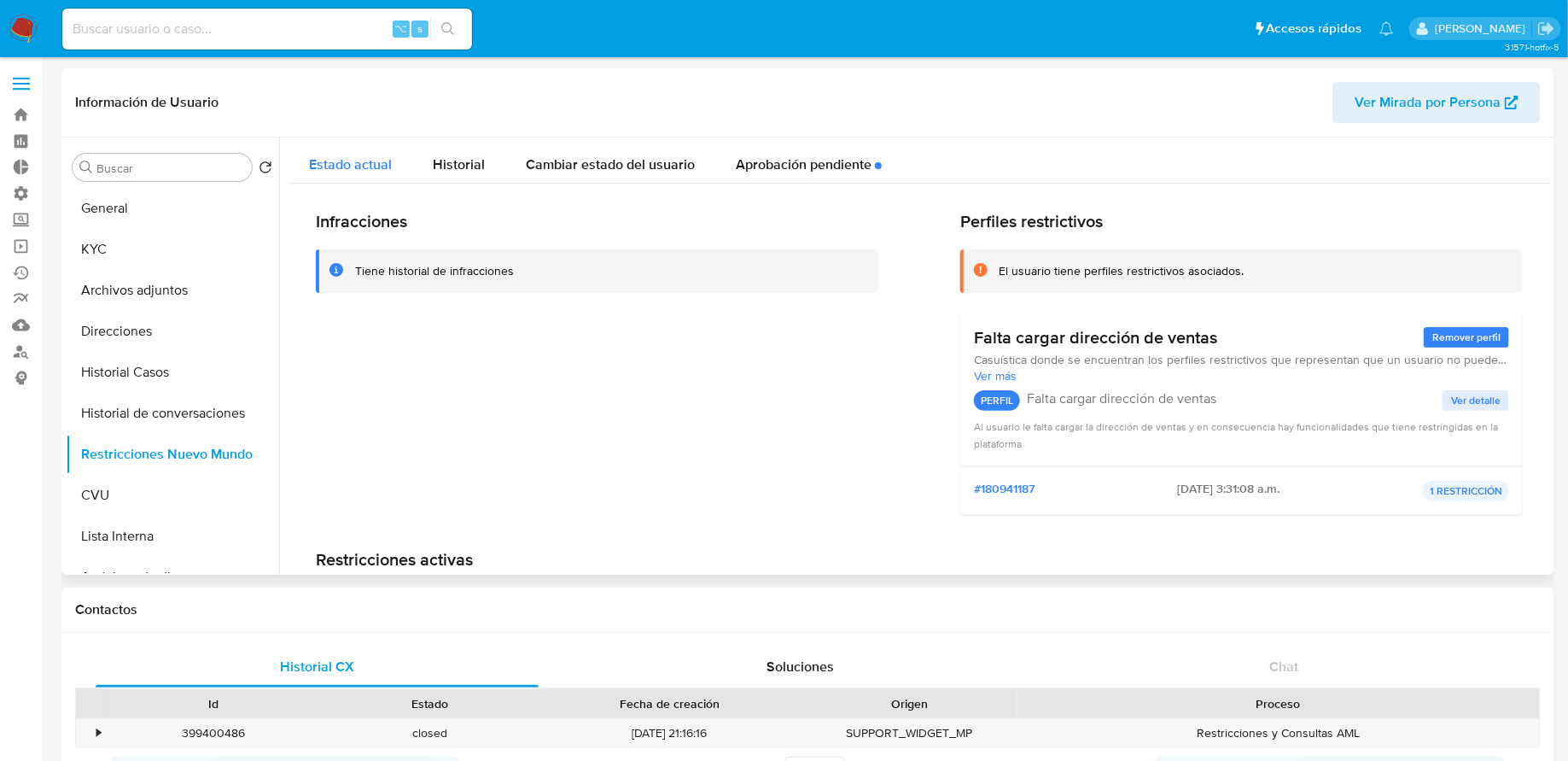
click at [362, 168] on span "Estado actual" at bounding box center [350, 164] width 83 height 20
click at [779, 159] on div "Aprobación pendiente" at bounding box center [808, 160] width 146 height 45
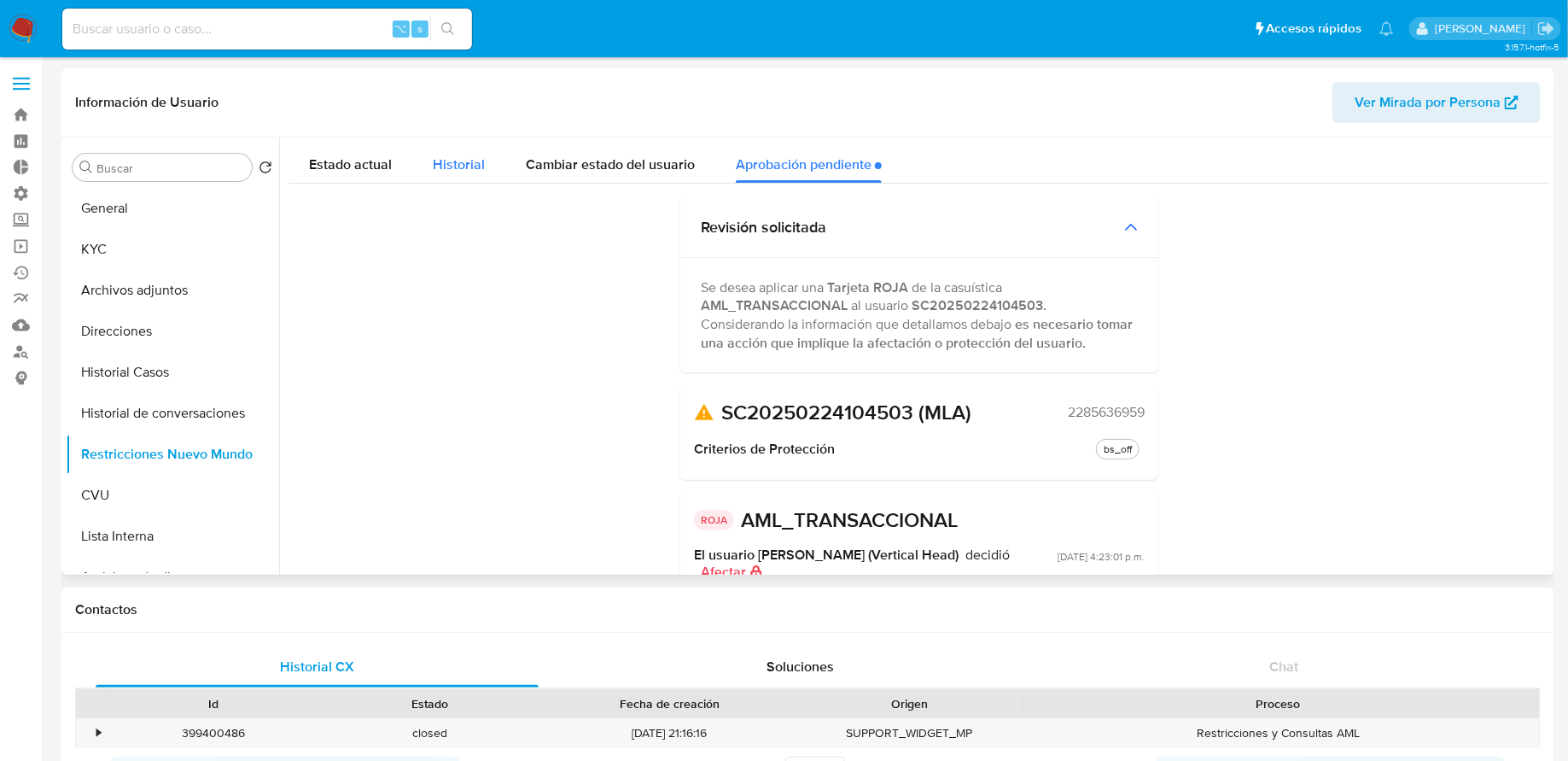
click at [444, 160] on span "Historial" at bounding box center [459, 164] width 52 height 20
